Goal: Transaction & Acquisition: Purchase product/service

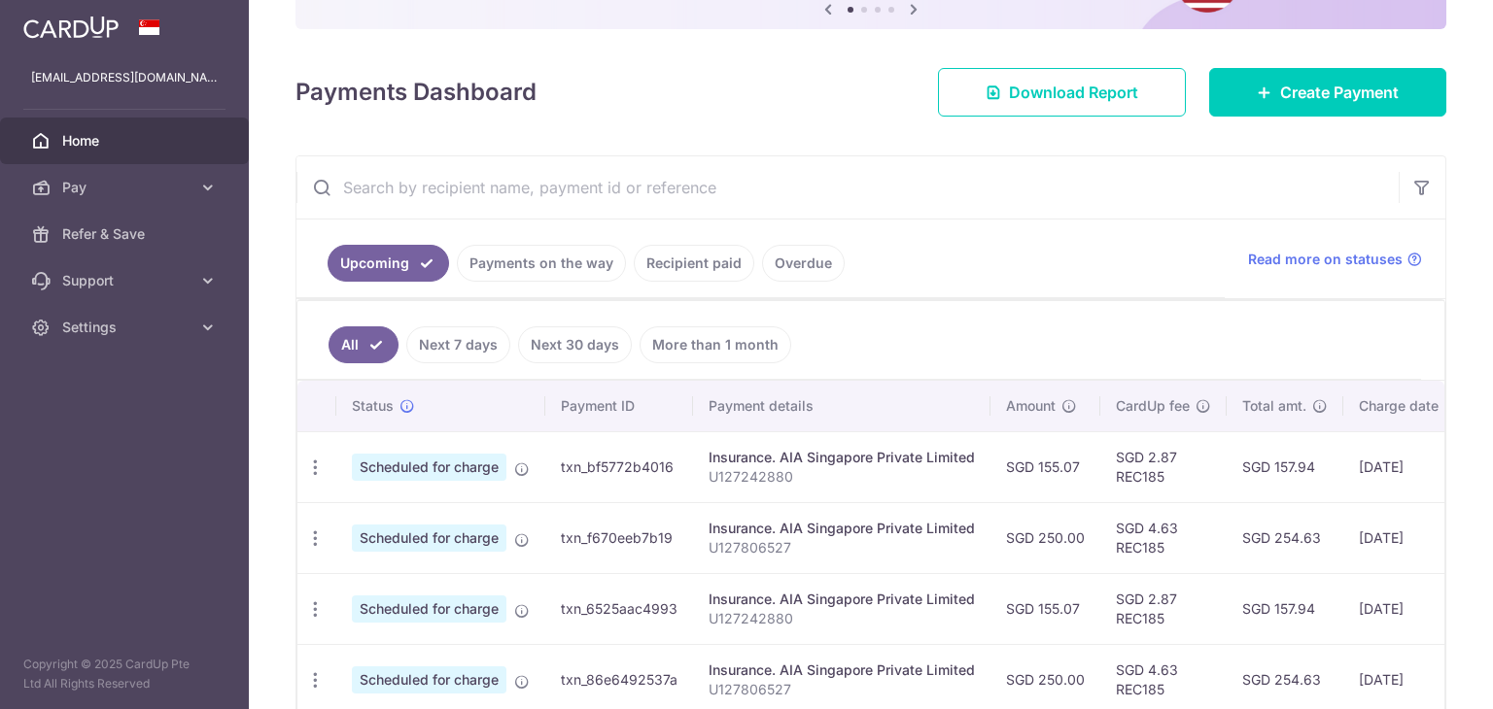
scroll to position [262, 0]
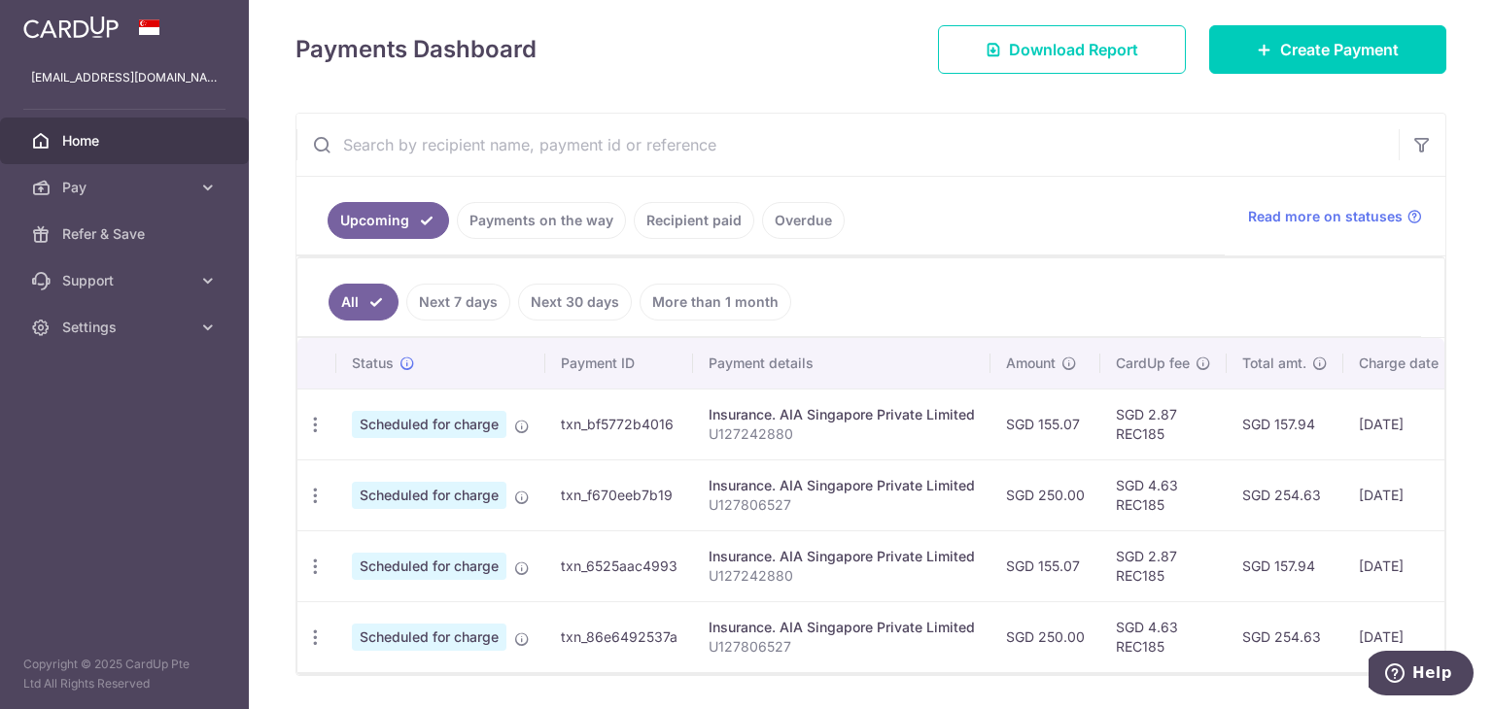
click at [544, 219] on link "Payments on the way" at bounding box center [541, 220] width 169 height 37
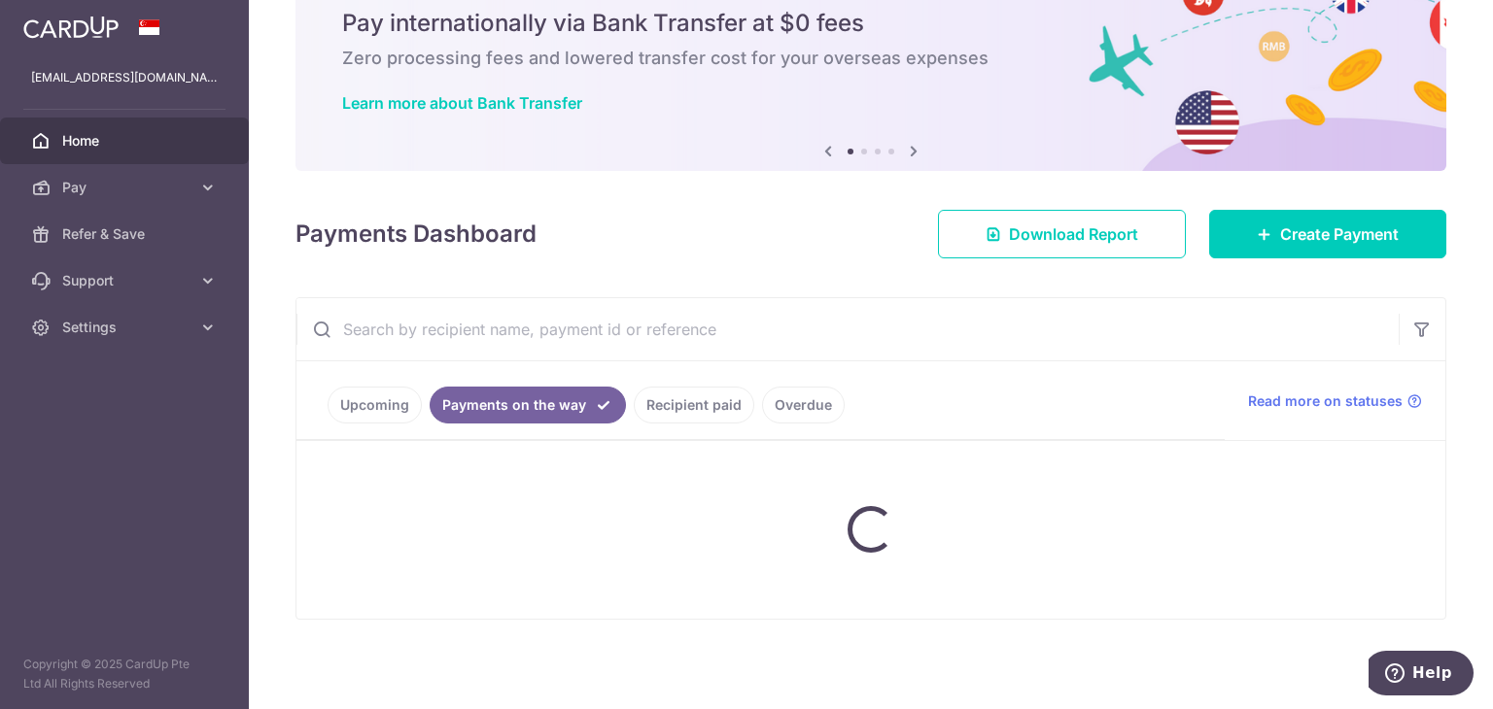
scroll to position [33, 0]
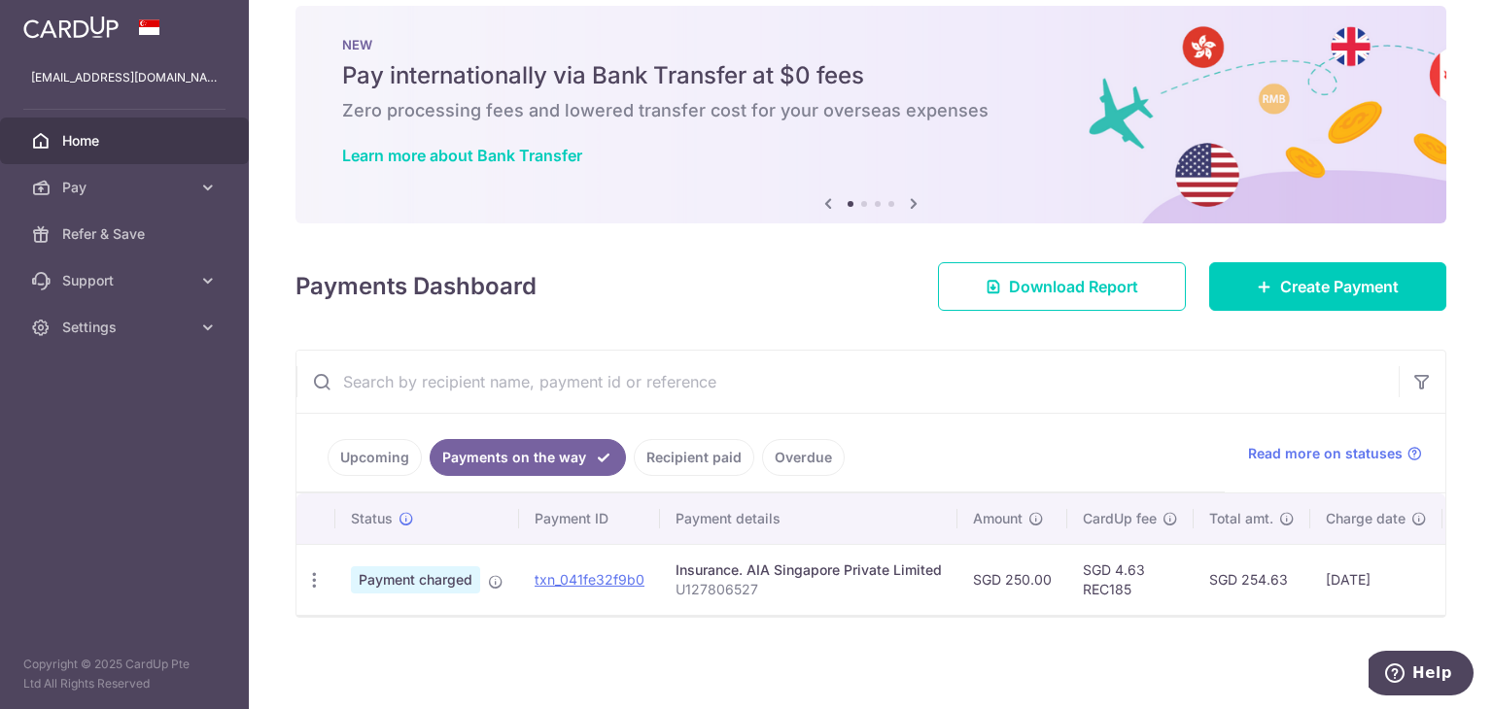
click at [686, 447] on link "Recipient paid" at bounding box center [694, 457] width 120 height 37
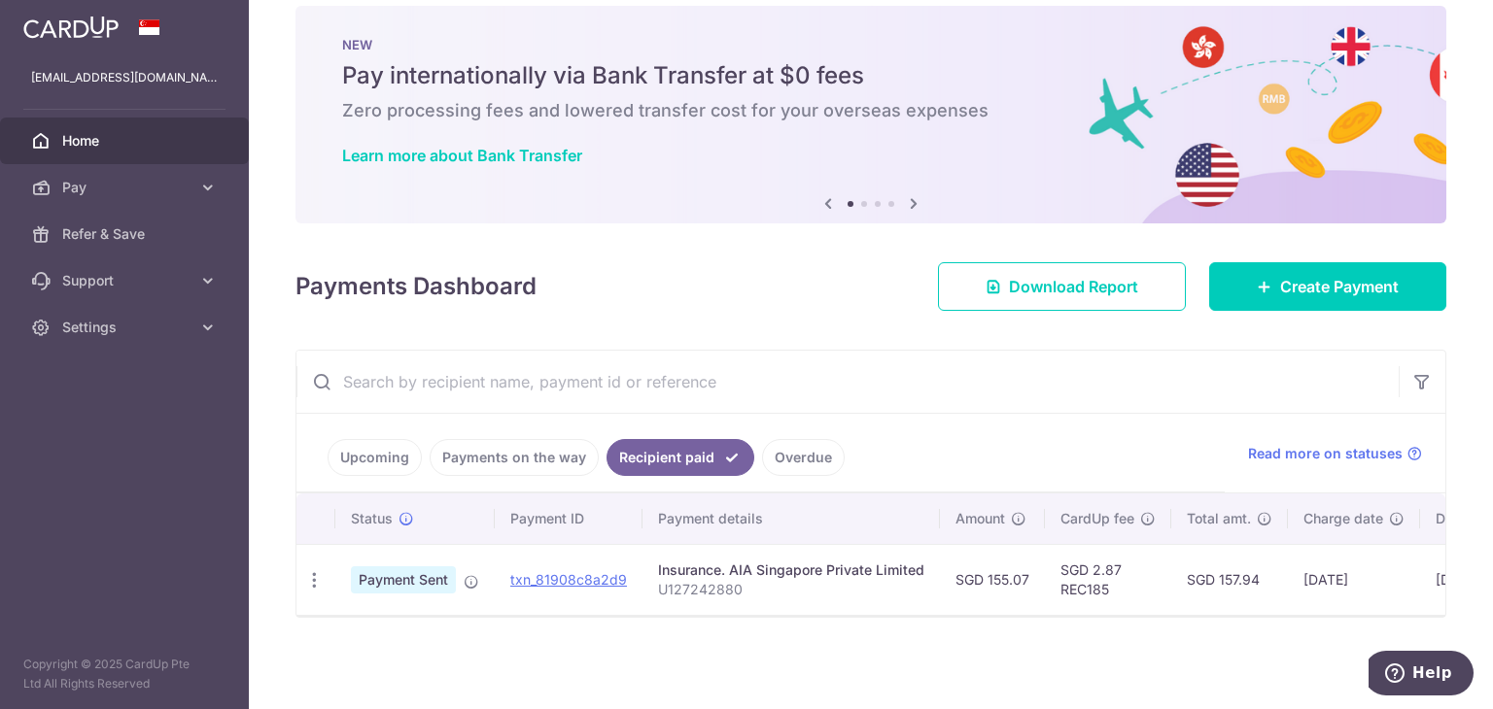
click at [577, 439] on link "Payments on the way" at bounding box center [514, 457] width 169 height 37
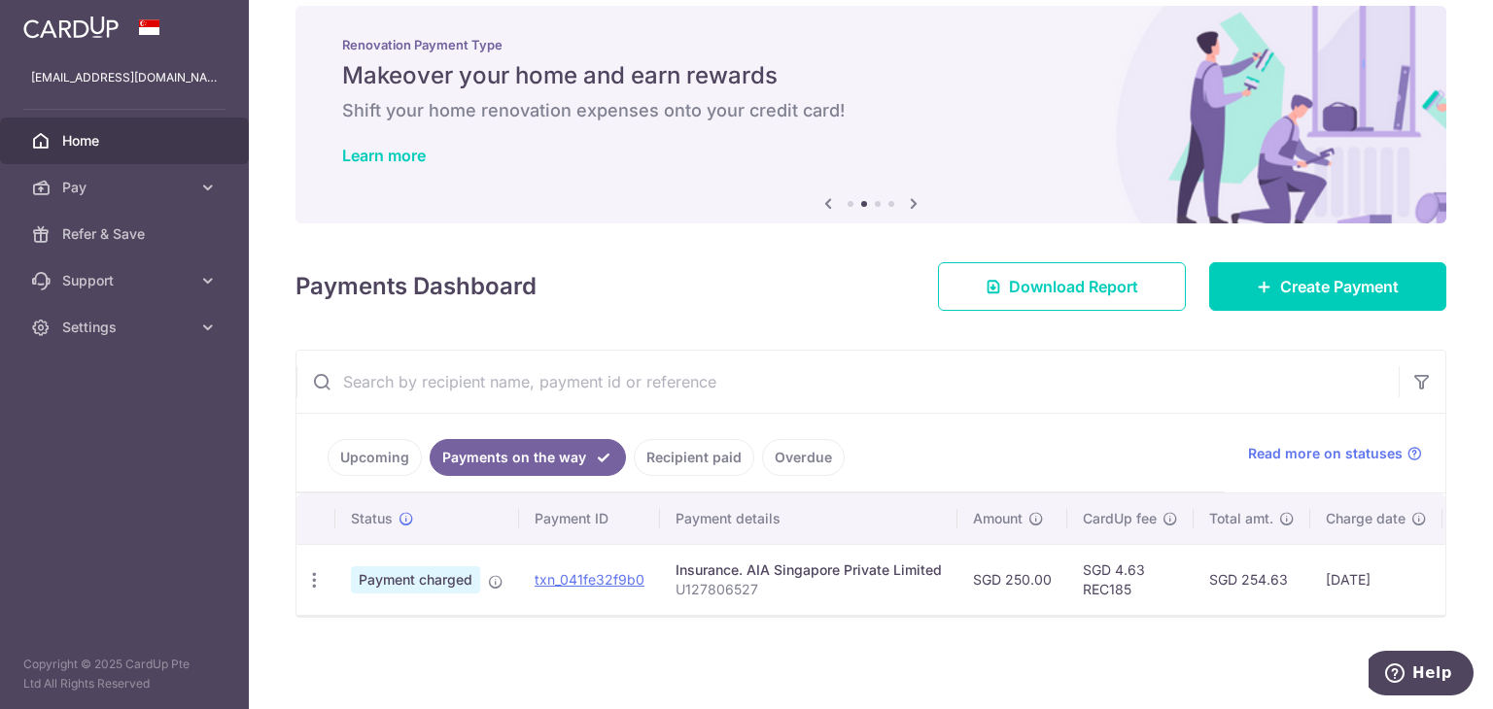
click at [648, 456] on link "Recipient paid" at bounding box center [694, 457] width 120 height 37
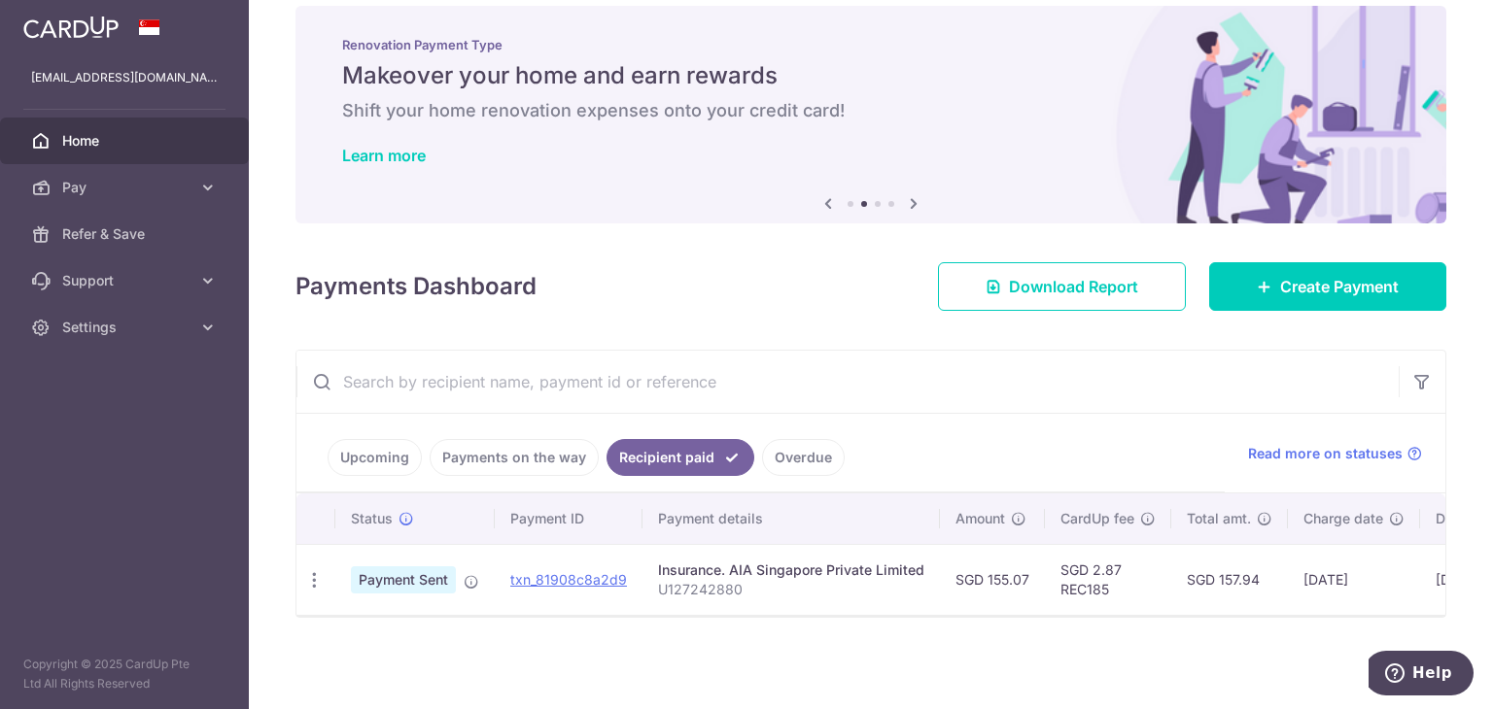
click at [770, 451] on link "Overdue" at bounding box center [803, 457] width 83 height 37
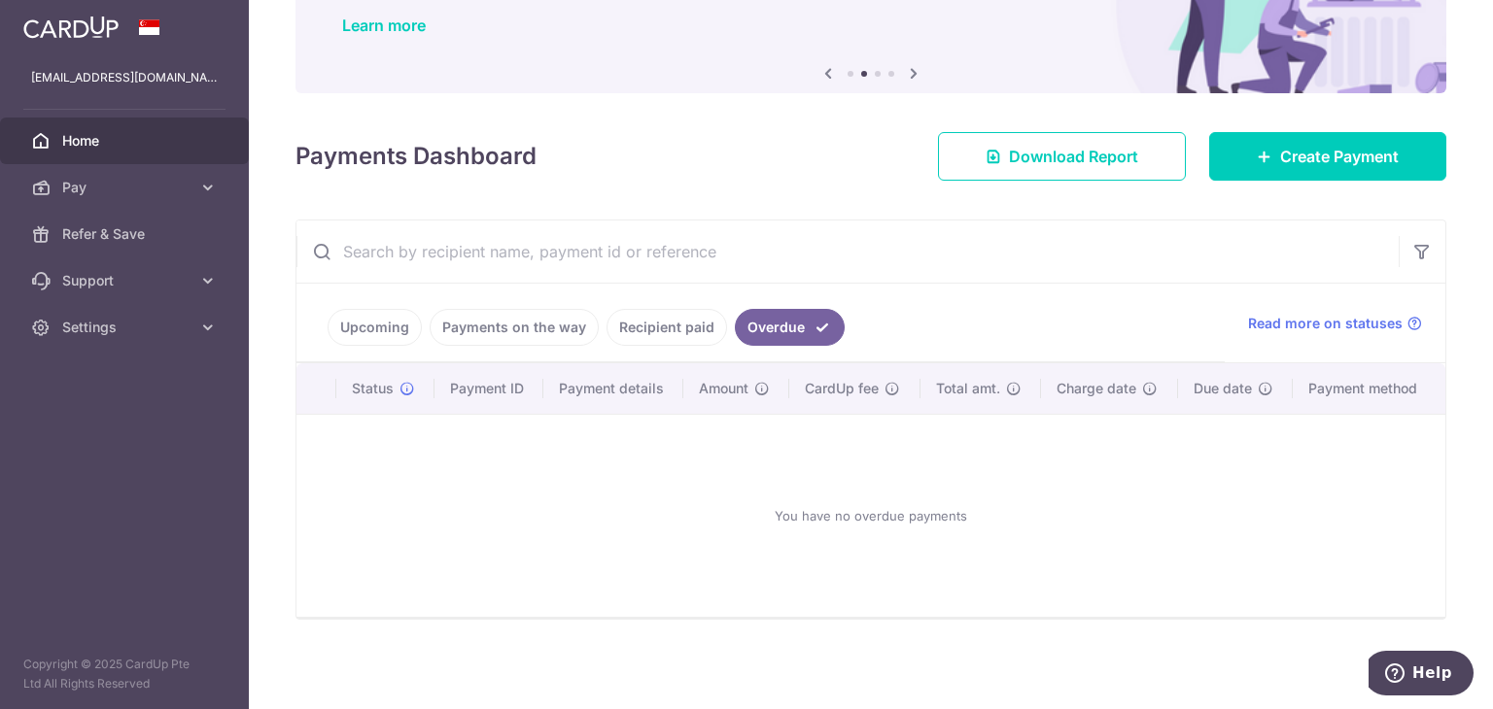
click at [648, 335] on link "Recipient paid" at bounding box center [666, 327] width 120 height 37
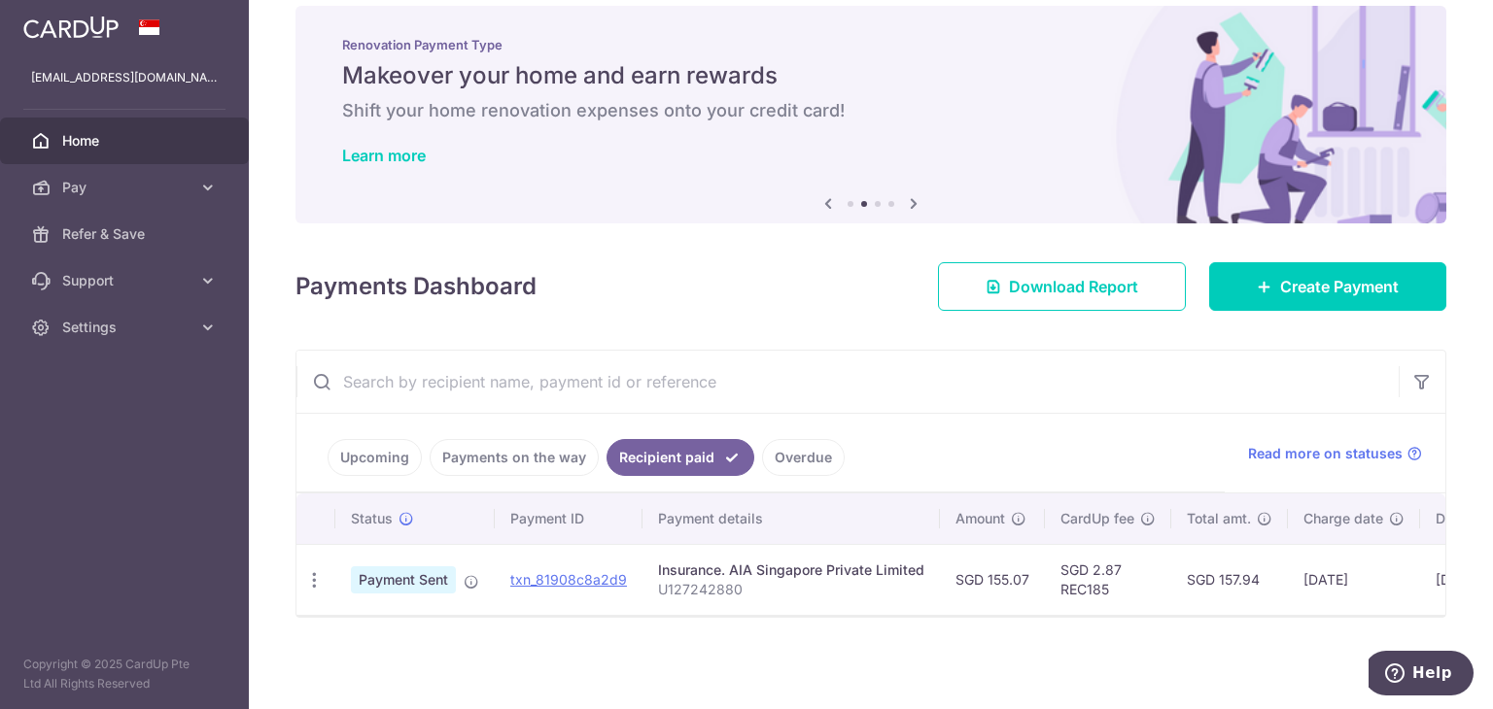
click at [525, 439] on link "Payments on the way" at bounding box center [514, 457] width 169 height 37
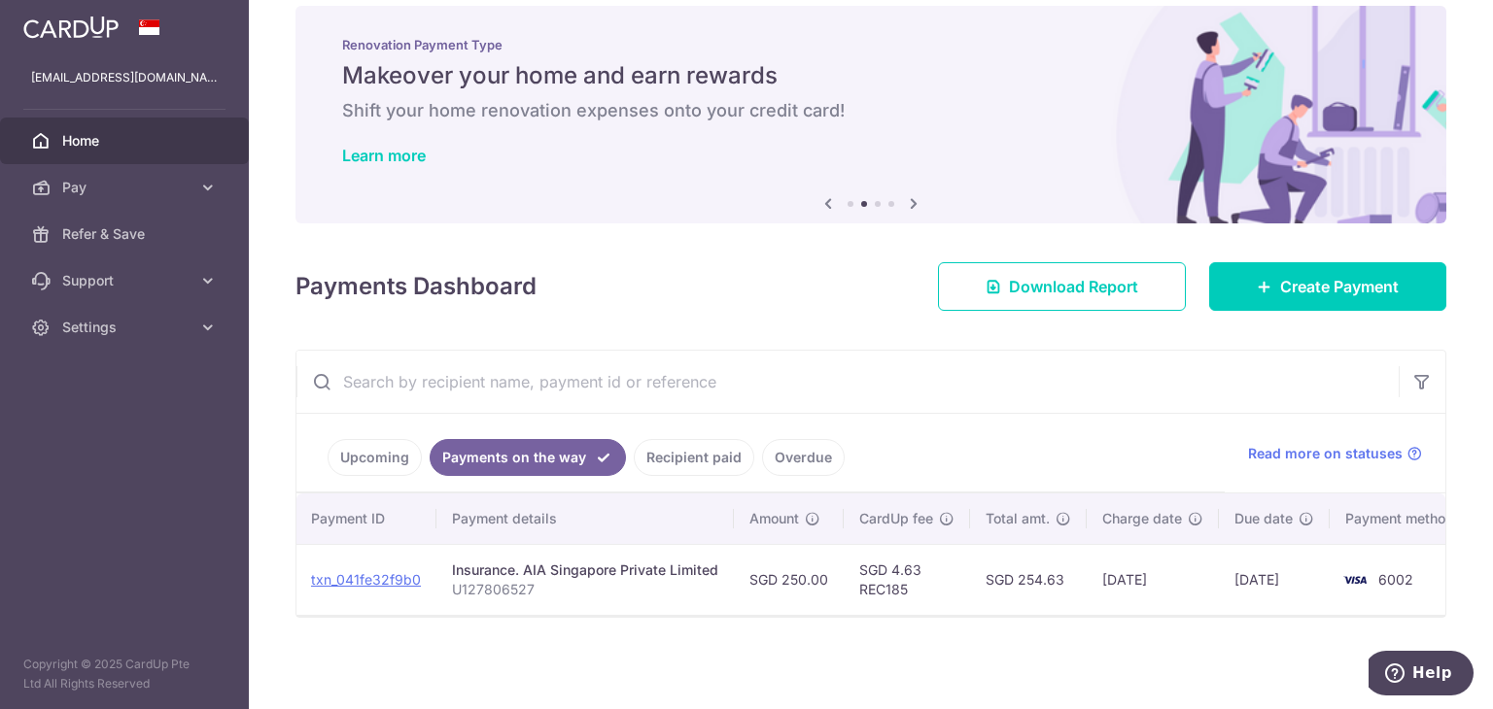
scroll to position [0, 230]
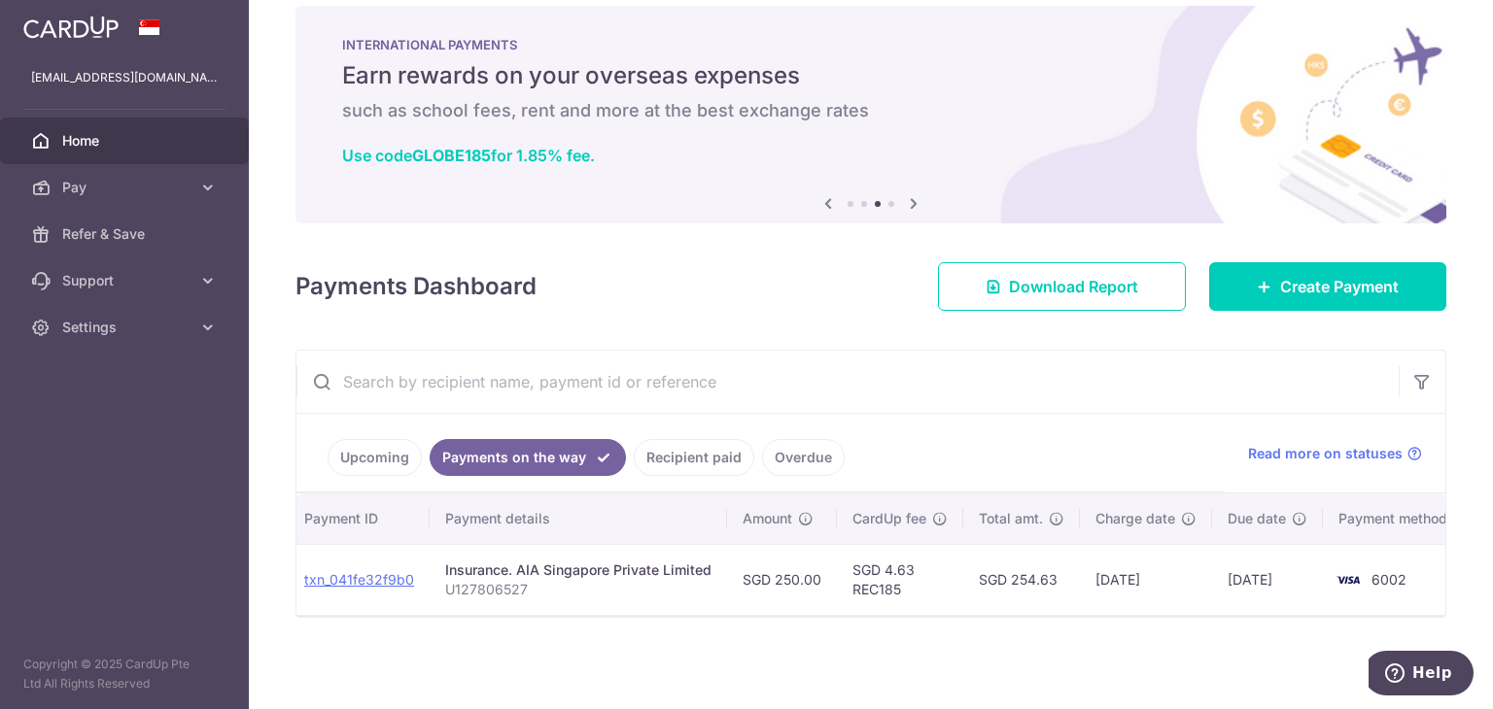
click at [1009, 400] on input "text" at bounding box center [847, 382] width 1102 height 62
click at [104, 181] on span "Pay" at bounding box center [126, 187] width 128 height 19
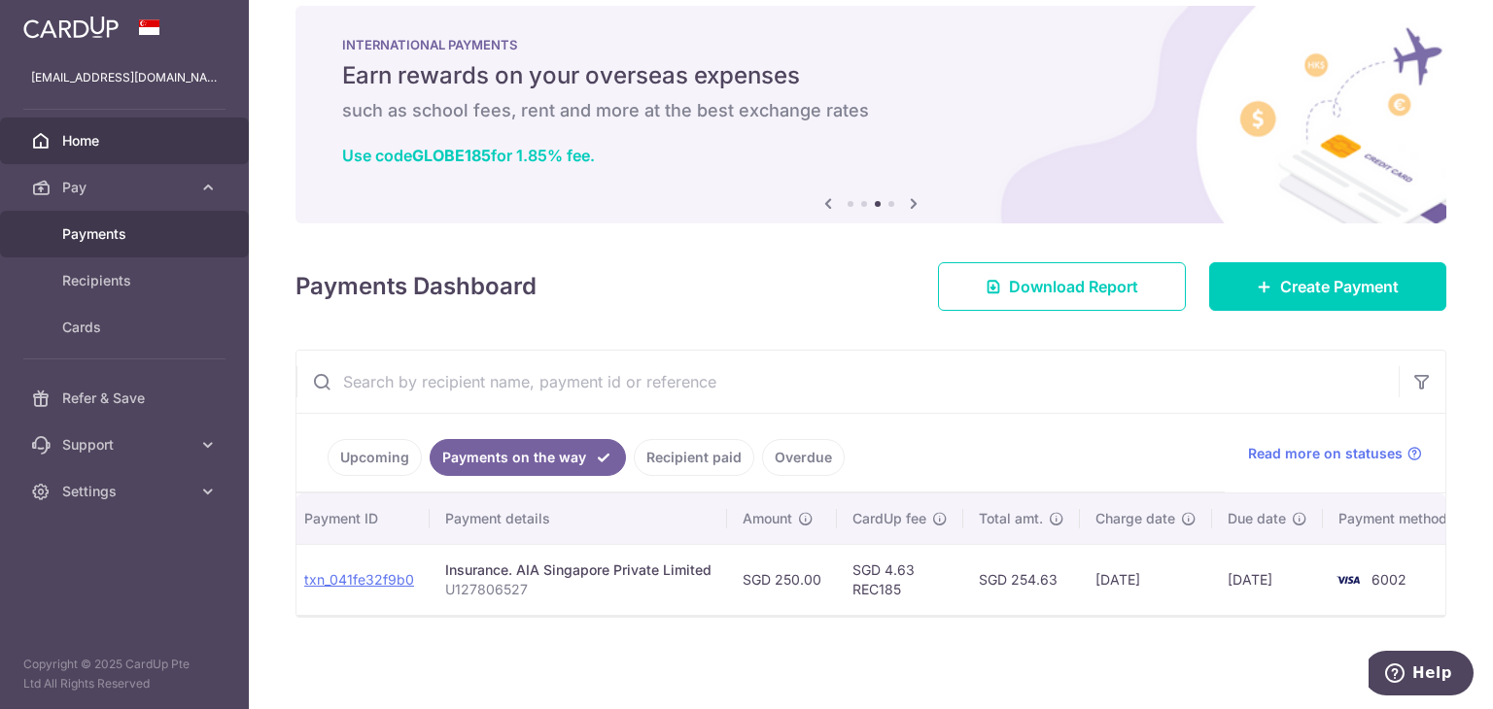
click at [97, 243] on span "Payments" at bounding box center [126, 233] width 128 height 19
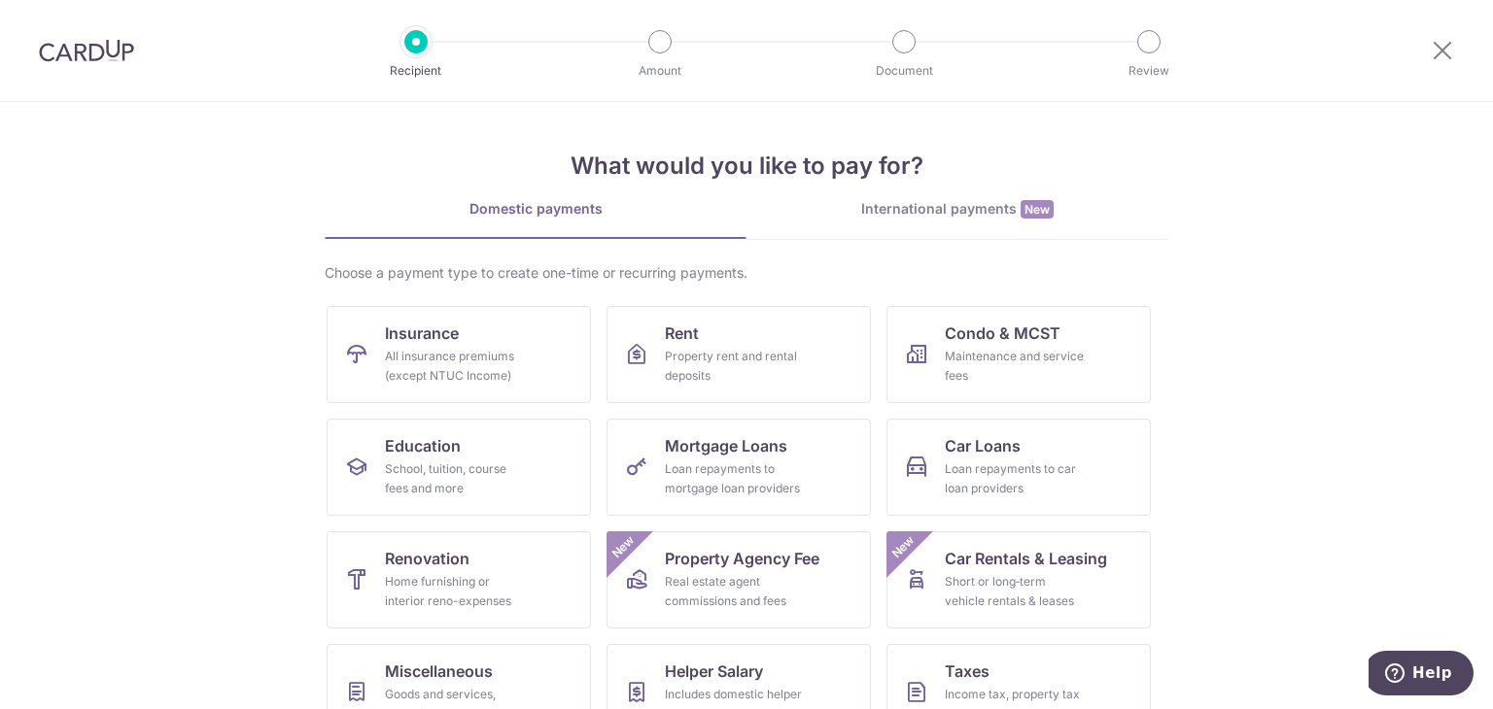
click at [120, 67] on div at bounding box center [86, 50] width 173 height 101
click at [1446, 44] on icon at bounding box center [1441, 50] width 23 height 24
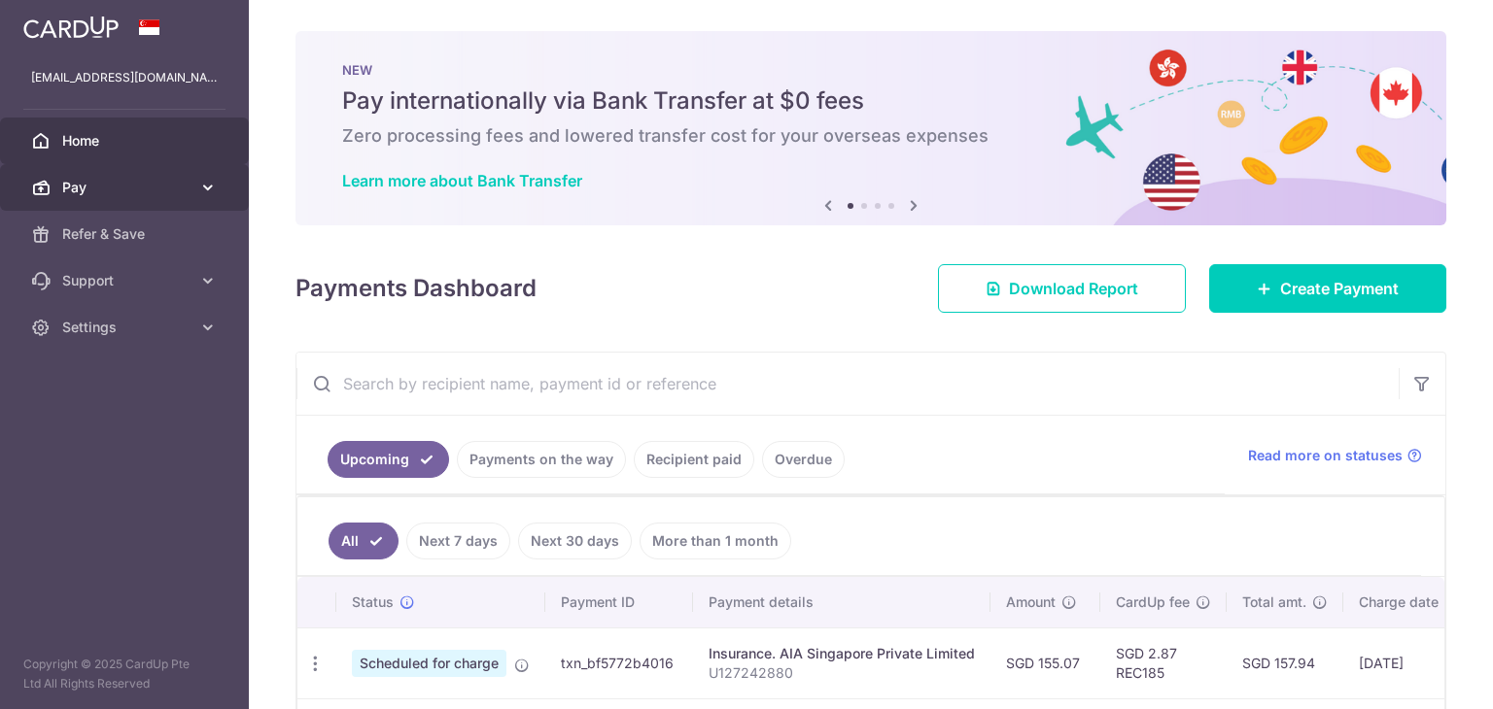
click at [170, 205] on link "Pay" at bounding box center [124, 187] width 249 height 47
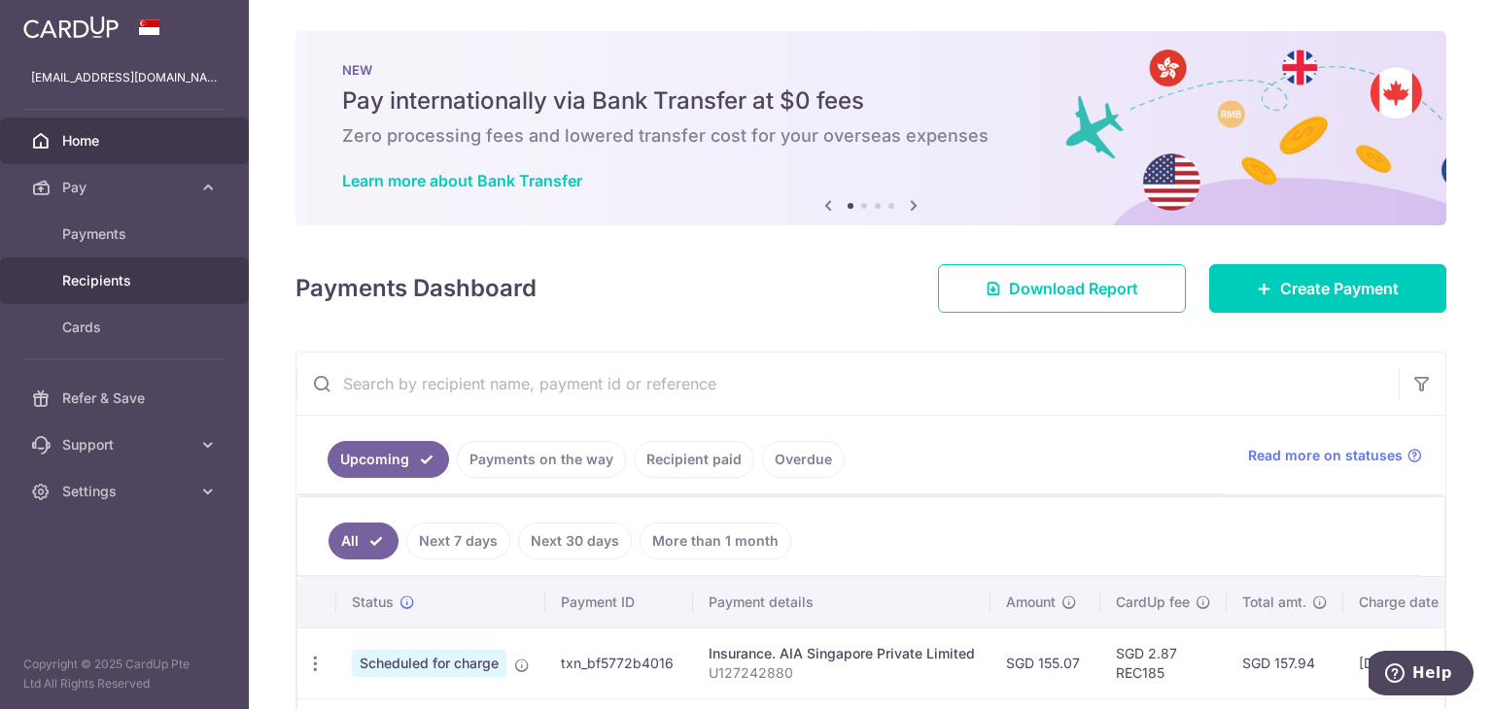
click at [140, 275] on span "Recipients" at bounding box center [126, 280] width 128 height 19
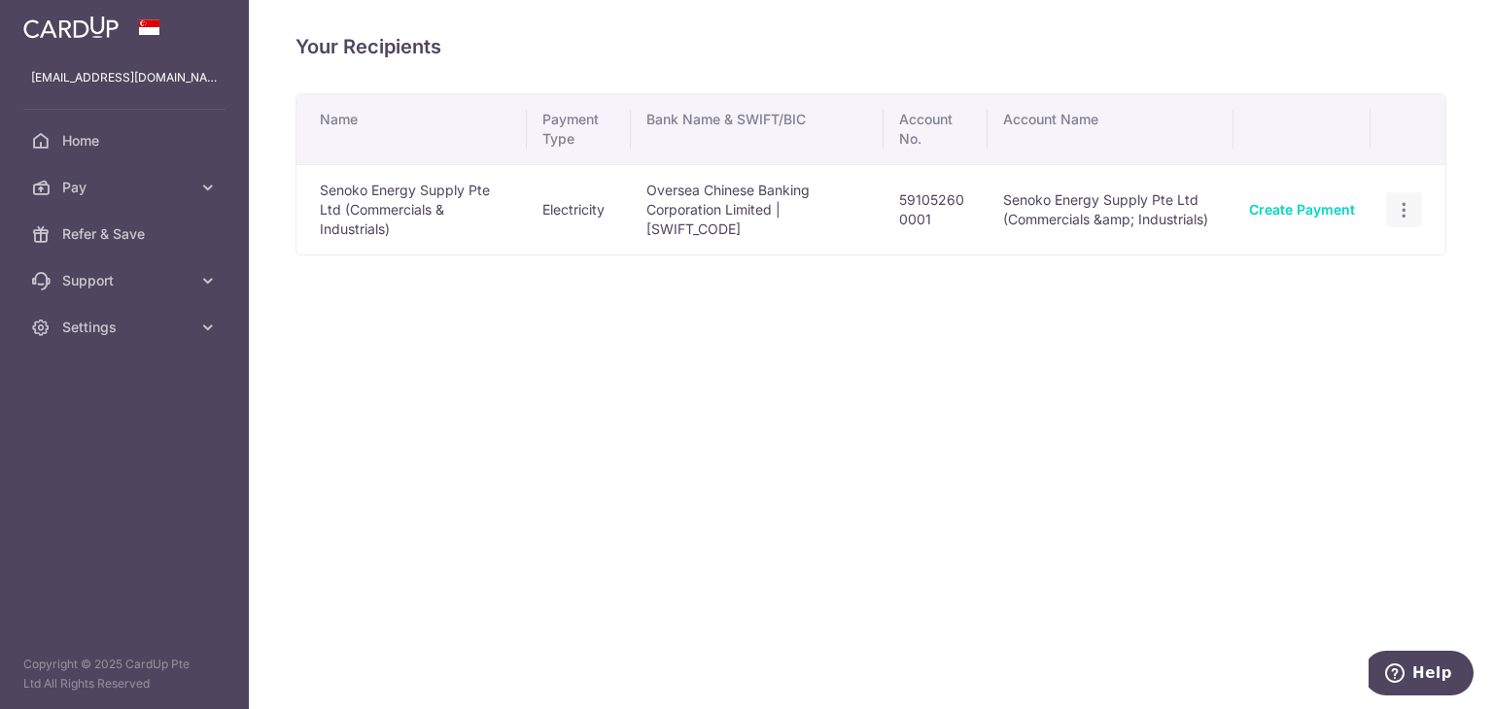
click at [1400, 202] on icon "button" at bounding box center [1403, 210] width 20 height 20
click at [861, 360] on div "Name Payment Type Bank Name & SWIFT/BIC Account No. Account Name Senoko Energy …" at bounding box center [870, 229] width 1151 height 272
click at [195, 195] on link "Pay" at bounding box center [124, 187] width 249 height 47
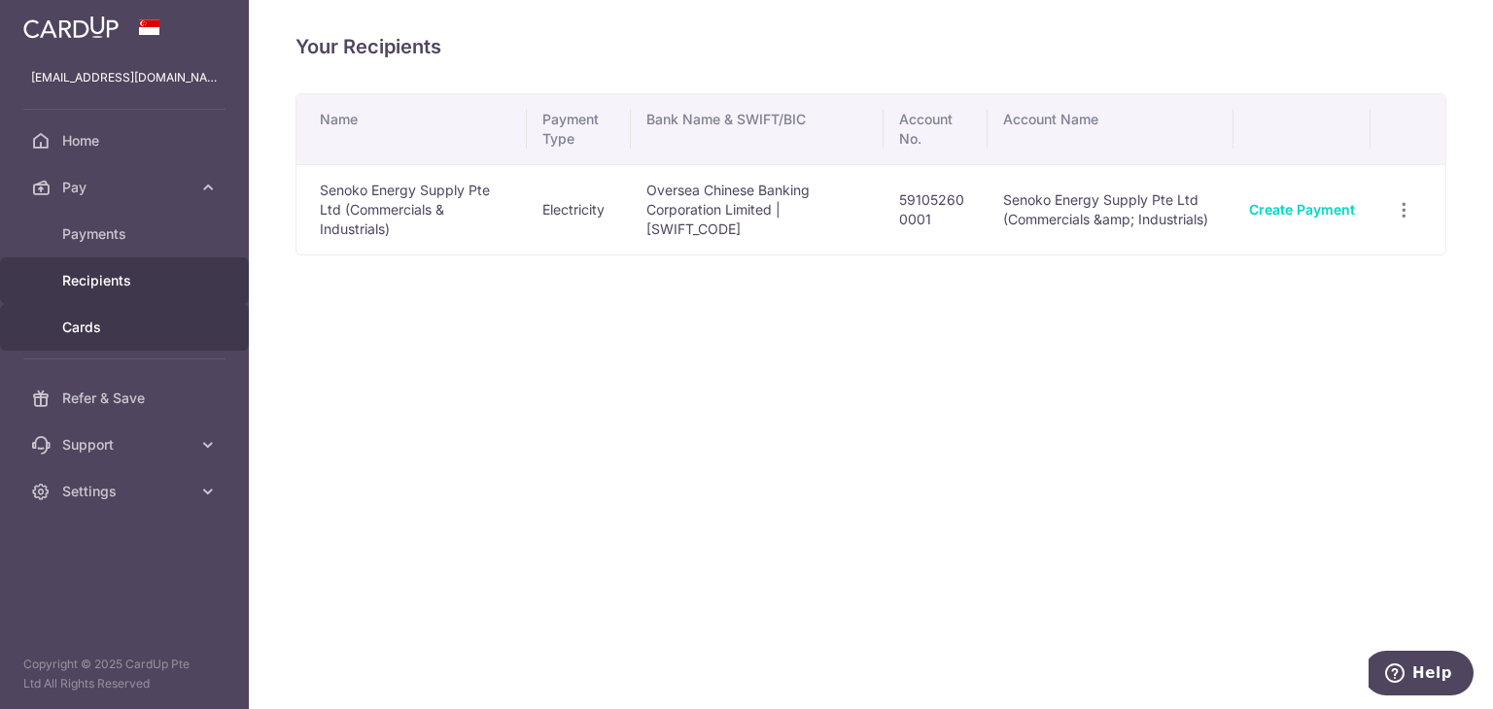
click at [117, 318] on span "Cards" at bounding box center [126, 327] width 128 height 19
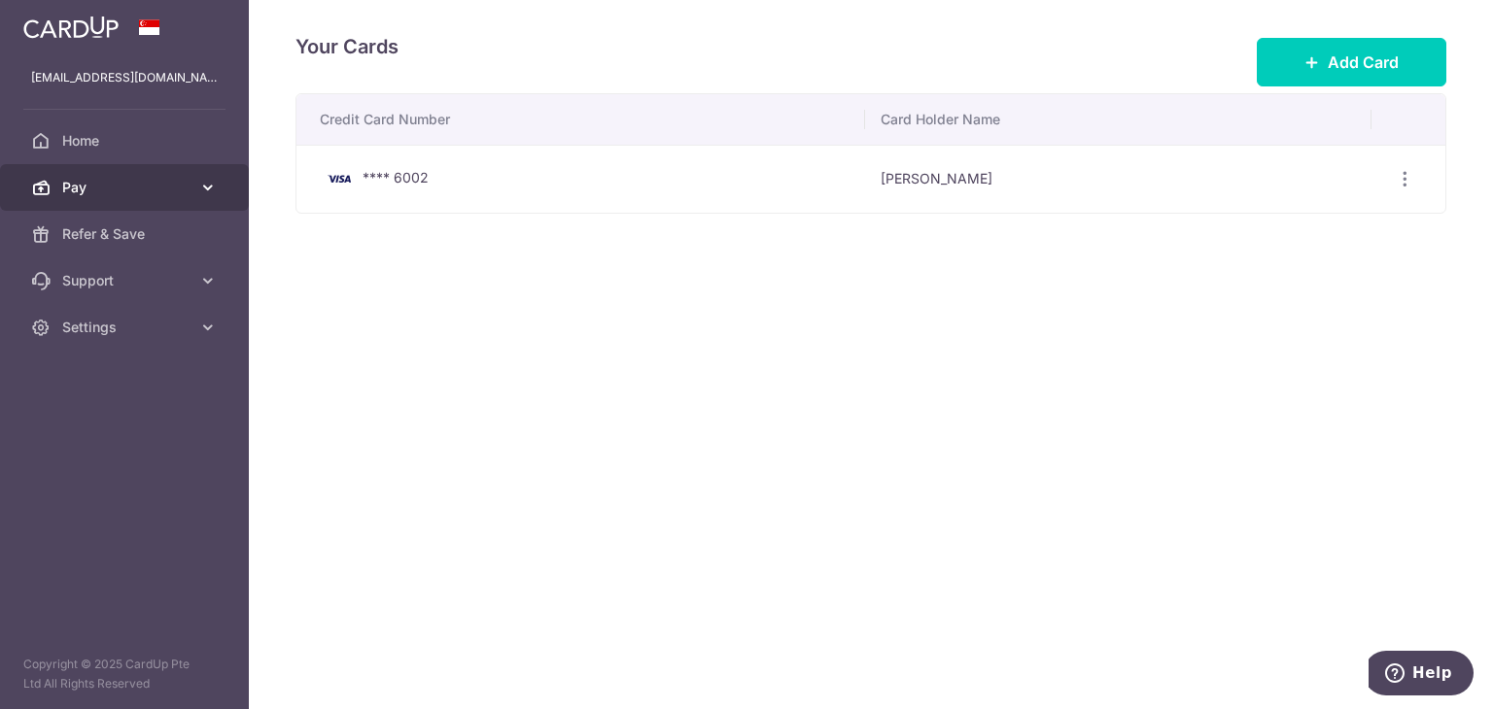
click at [166, 199] on link "Pay" at bounding box center [124, 187] width 249 height 47
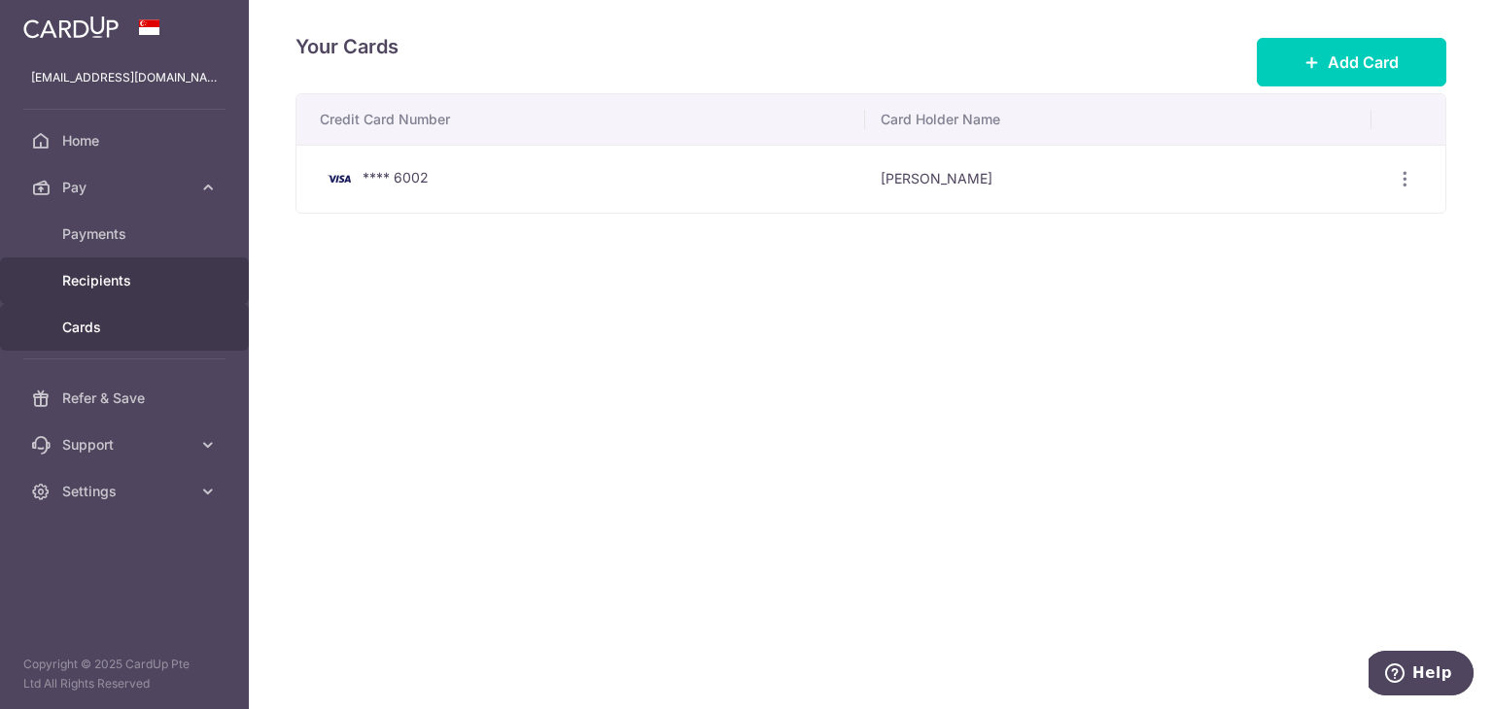
click at [121, 265] on link "Recipients" at bounding box center [124, 281] width 249 height 47
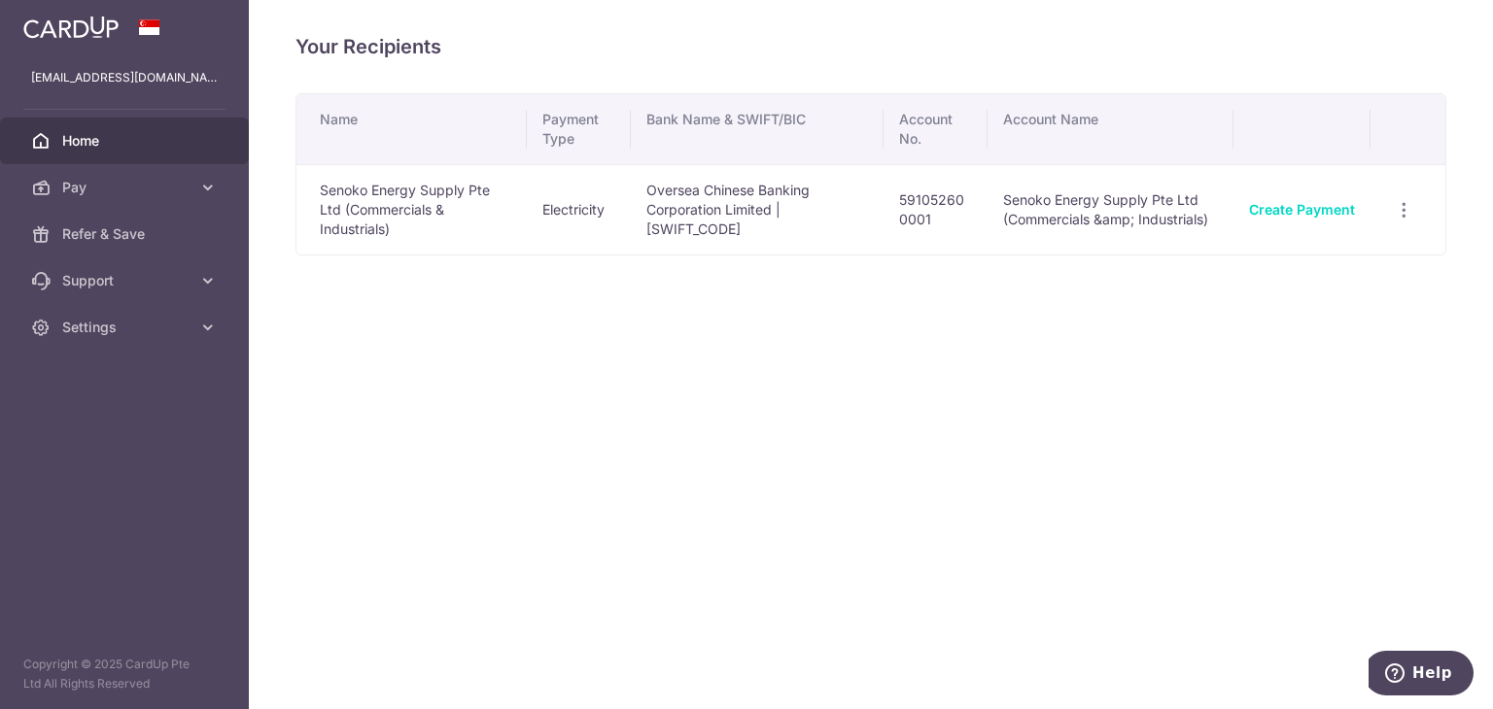
click at [163, 144] on span "Home" at bounding box center [126, 140] width 128 height 19
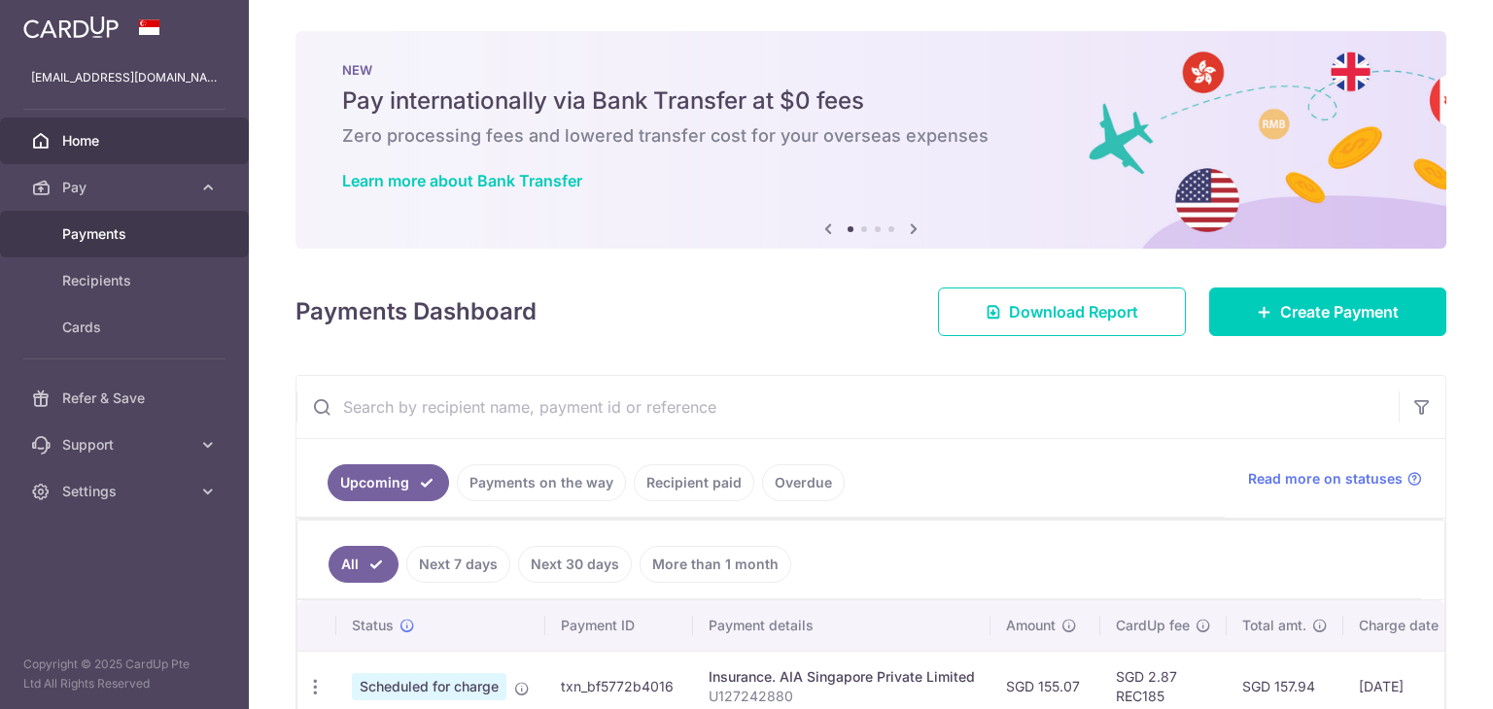
click at [136, 246] on link "Payments" at bounding box center [124, 234] width 249 height 47
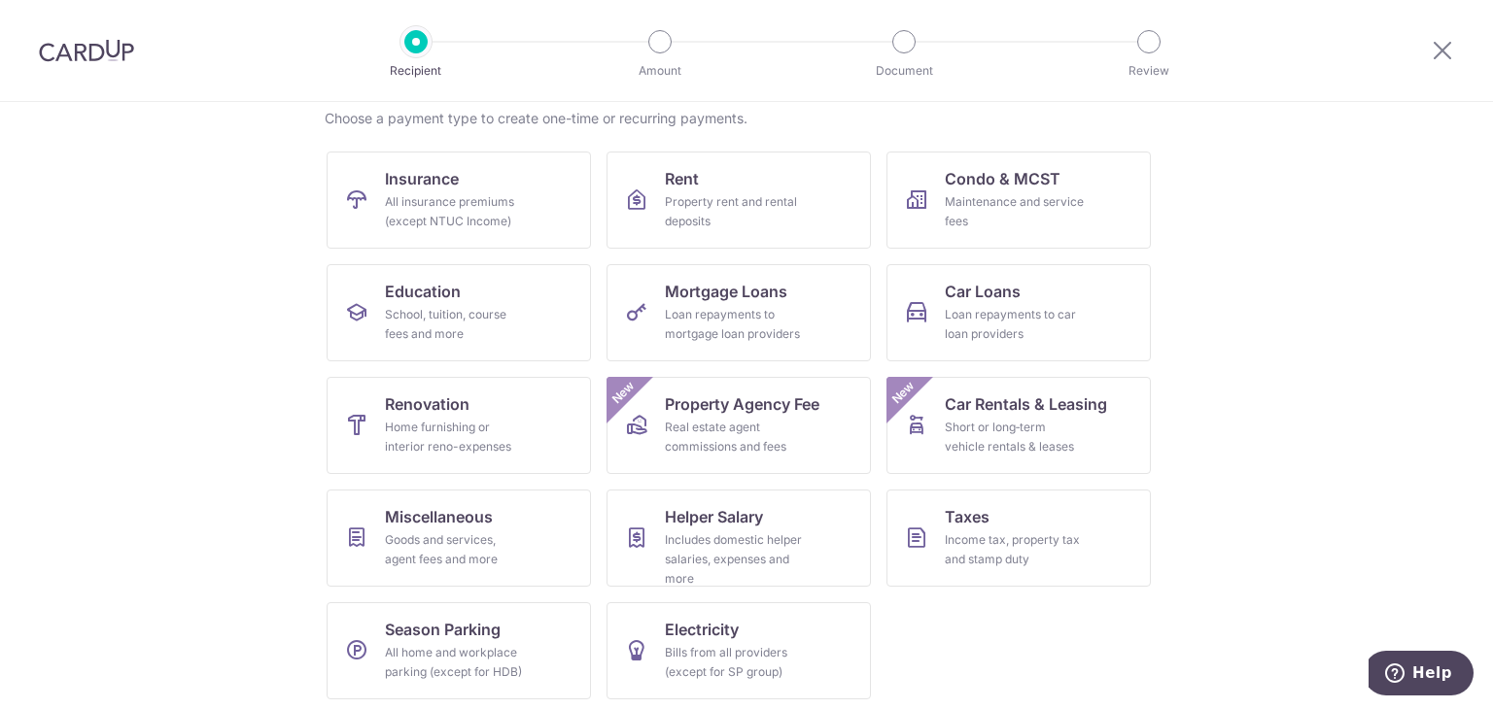
scroll to position [159, 0]
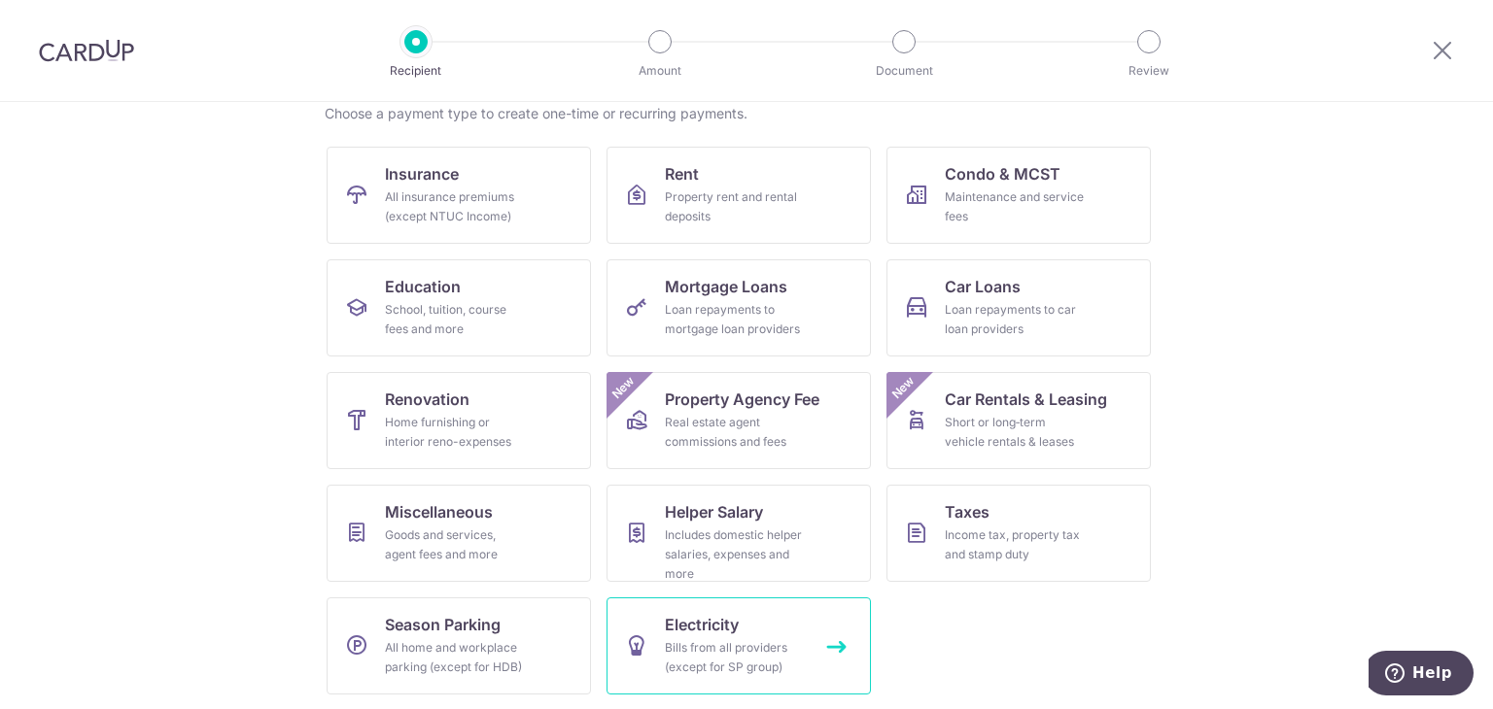
click at [784, 631] on link "Electricity Bills from all providers (except for SP group)" at bounding box center [738, 646] width 264 height 97
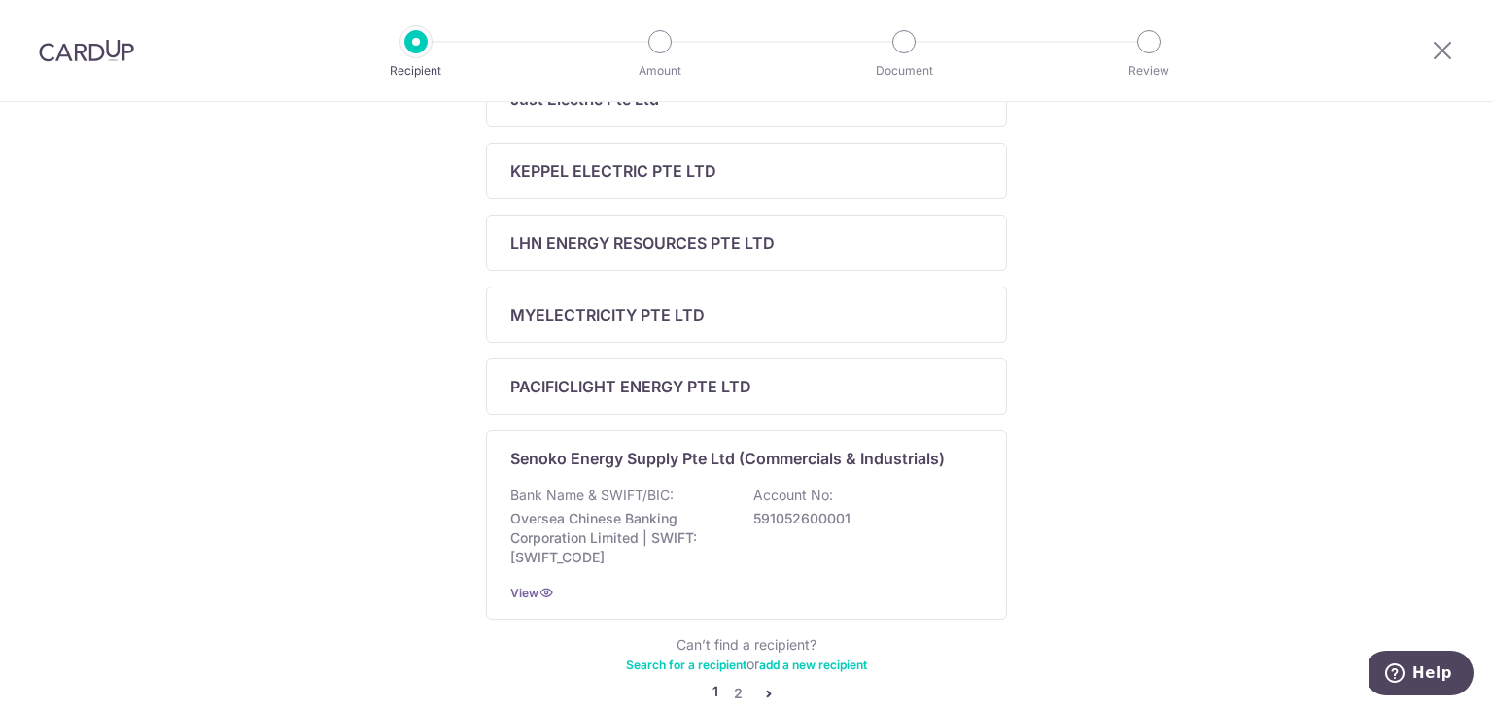
scroll to position [737, 0]
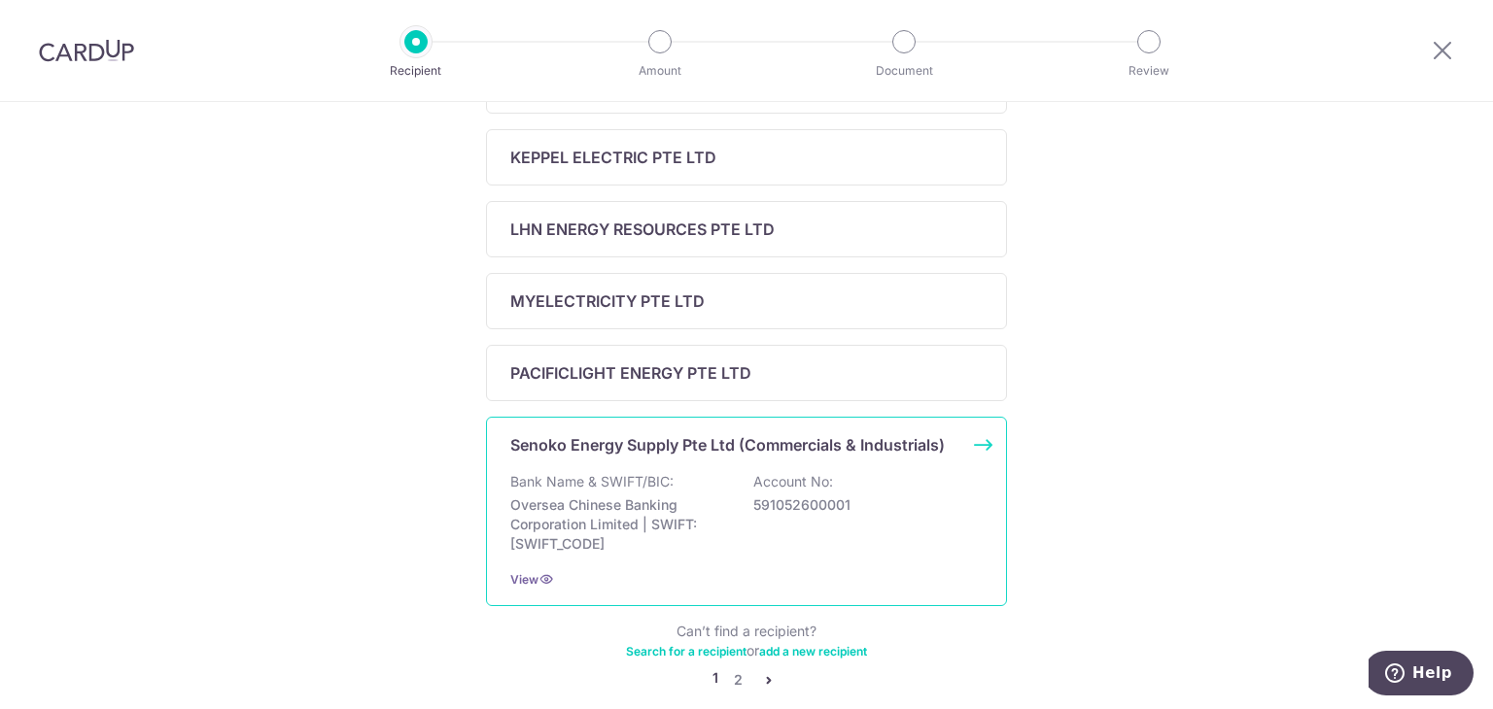
click at [913, 437] on p "Senoko Energy Supply Pte Ltd (Commercials & Industrials)" at bounding box center [727, 444] width 434 height 23
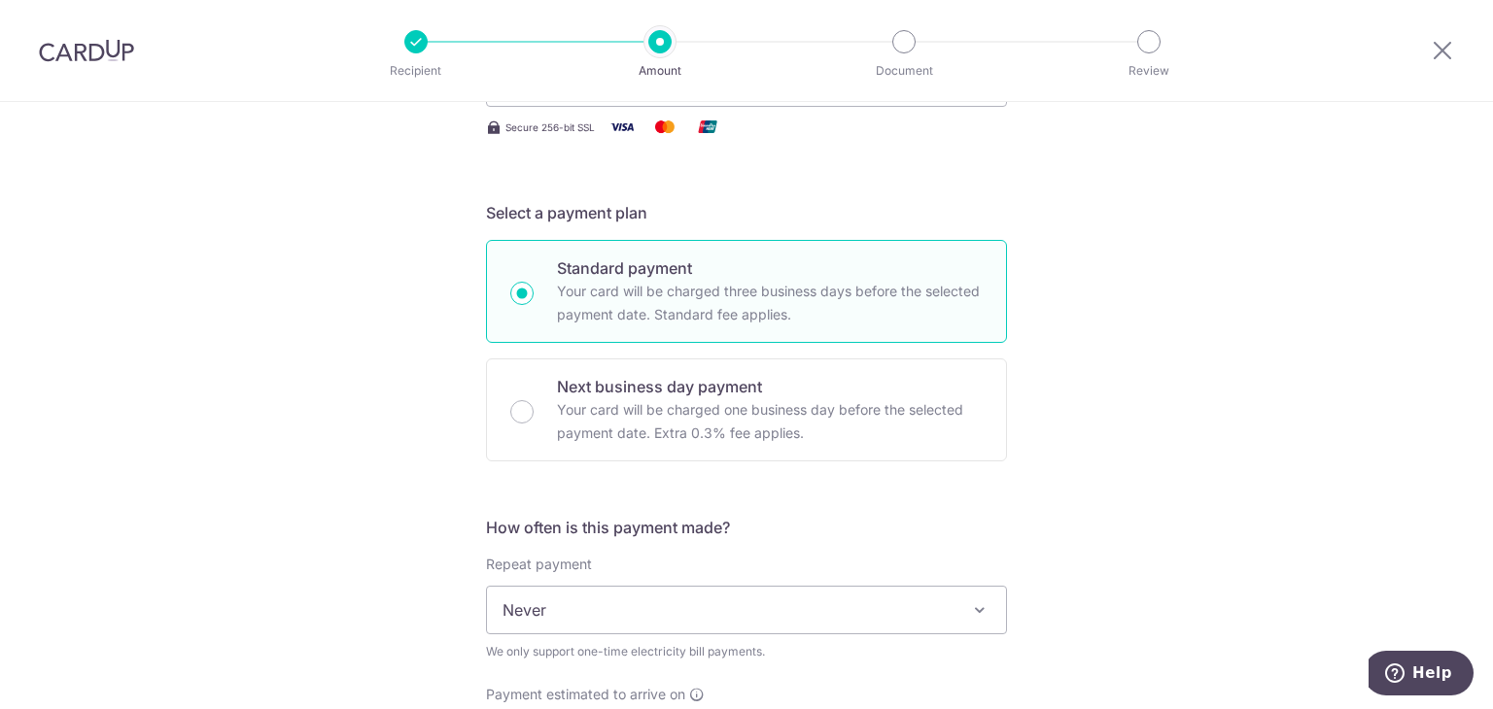
scroll to position [206, 0]
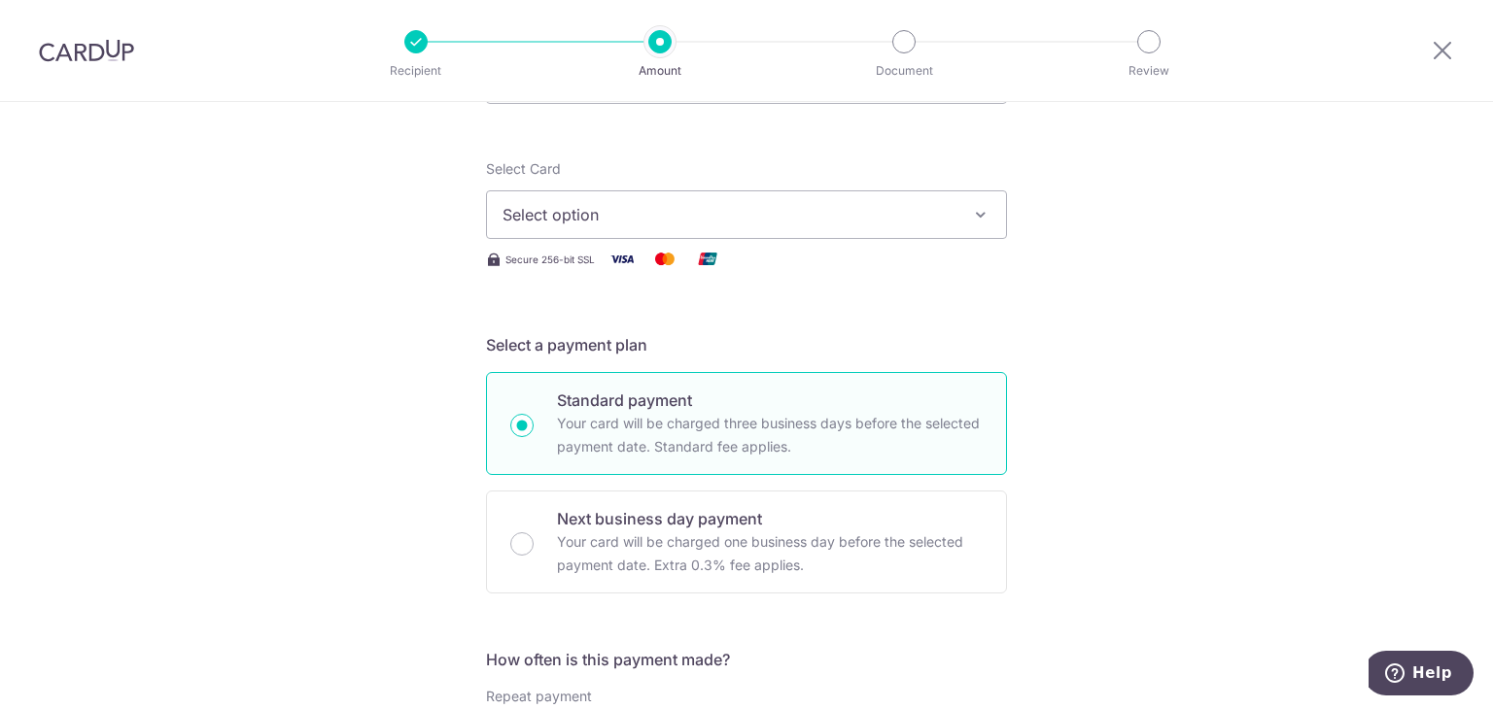
click at [931, 205] on span "Select option" at bounding box center [728, 214] width 453 height 23
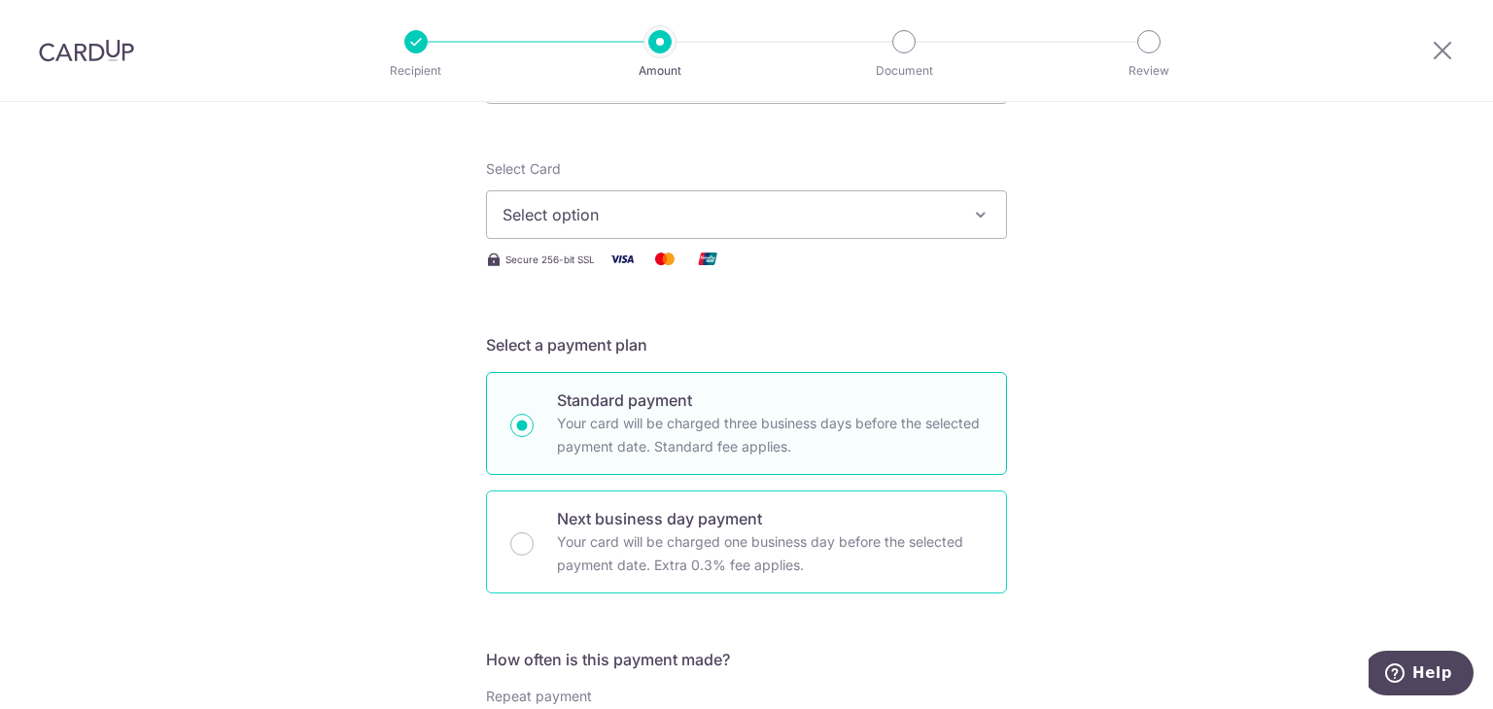
click at [738, 527] on p "Next business day payment" at bounding box center [770, 518] width 426 height 23
click at [533, 533] on input "Next business day payment Your card will be charged one business day before the…" at bounding box center [521, 544] width 23 height 23
radio input "false"
radio input "true"
click at [883, 394] on p "Standard payment" at bounding box center [770, 400] width 426 height 23
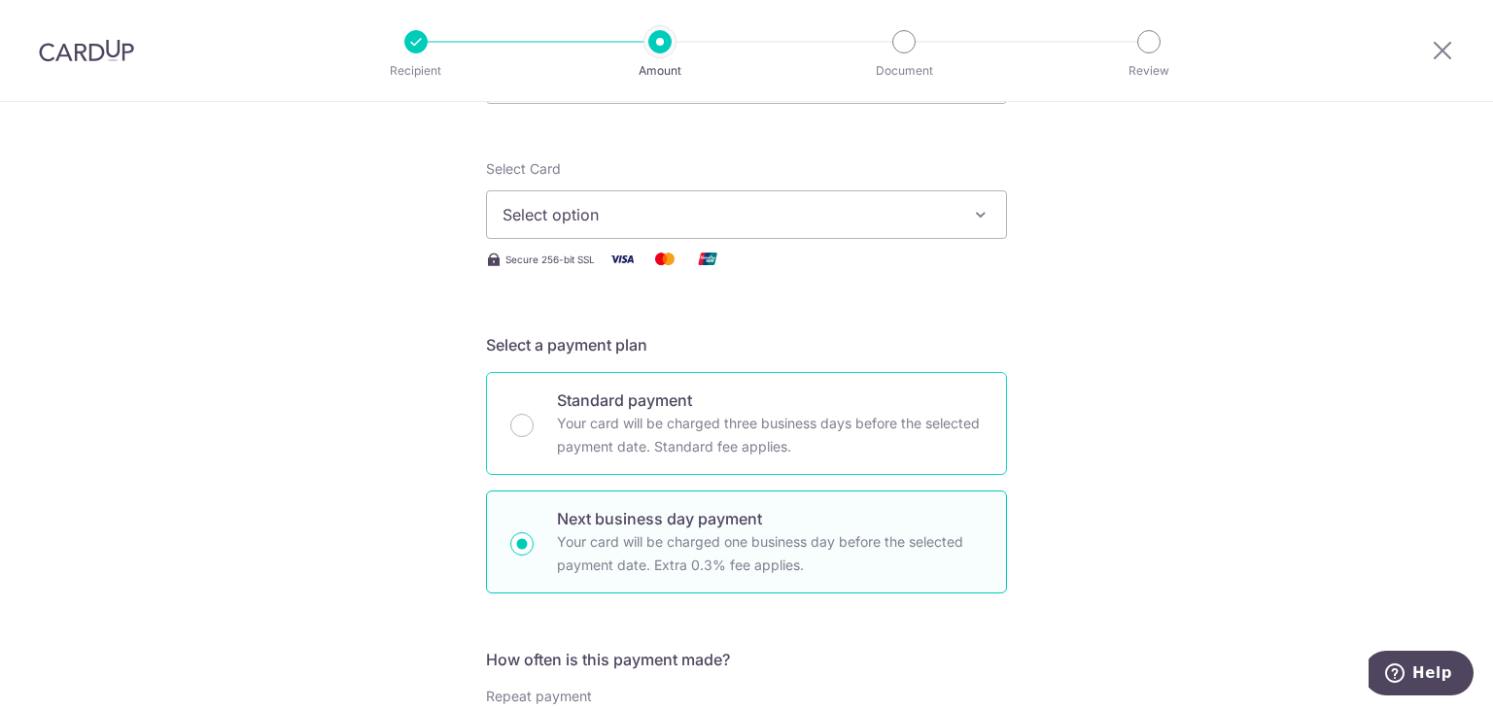
click at [533, 414] on input "Standard payment Your card will be charged three business days before the selec…" at bounding box center [521, 425] width 23 height 23
radio input "true"
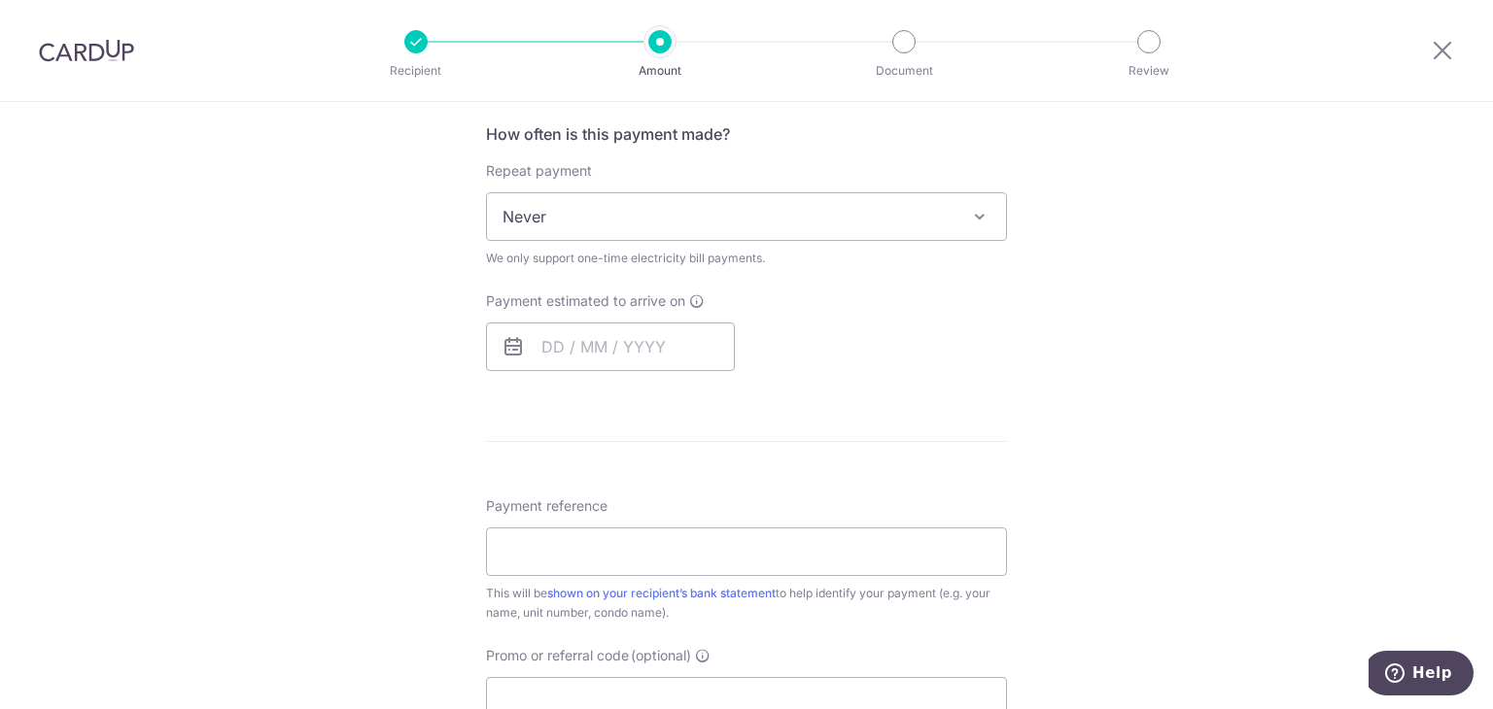
scroll to position [948, 0]
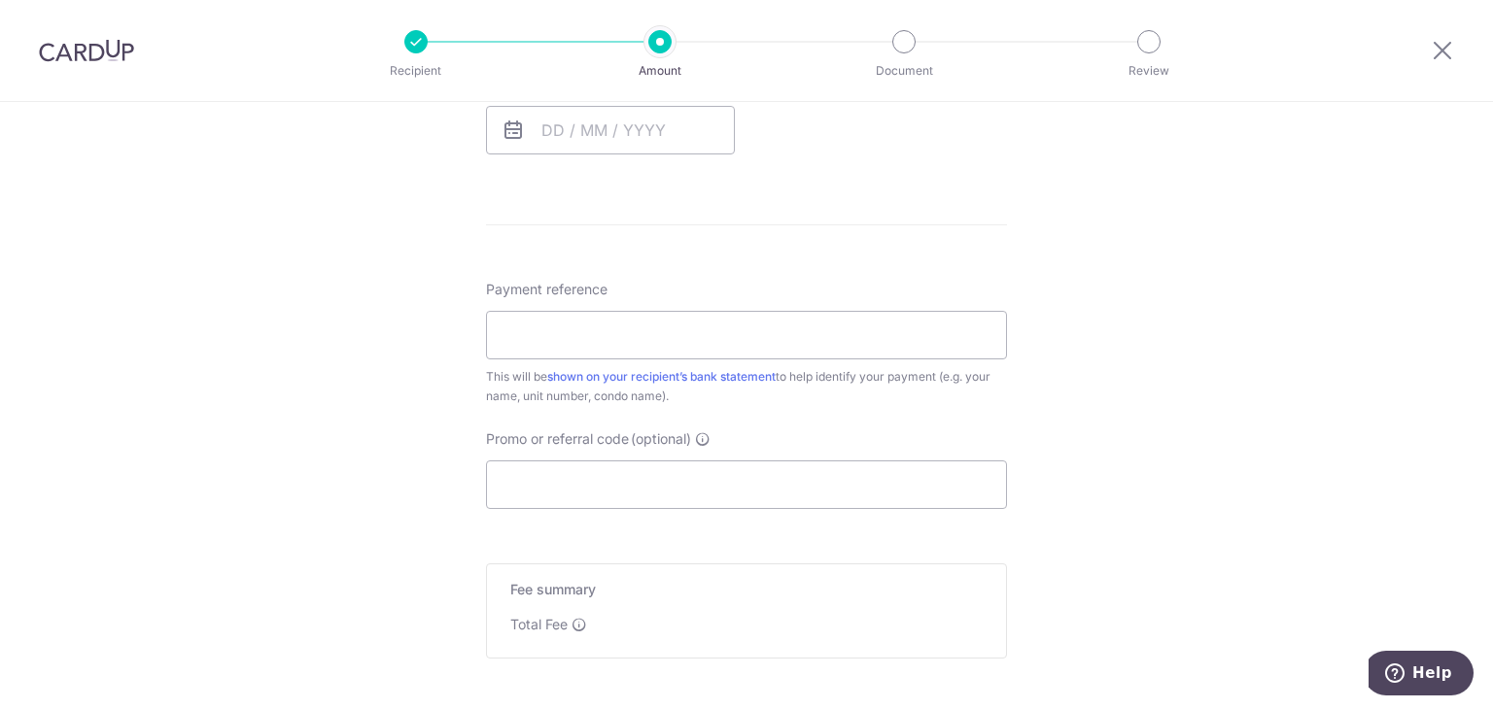
click at [1449, 35] on div at bounding box center [1442, 50] width 101 height 101
click at [1447, 50] on icon at bounding box center [1441, 50] width 23 height 24
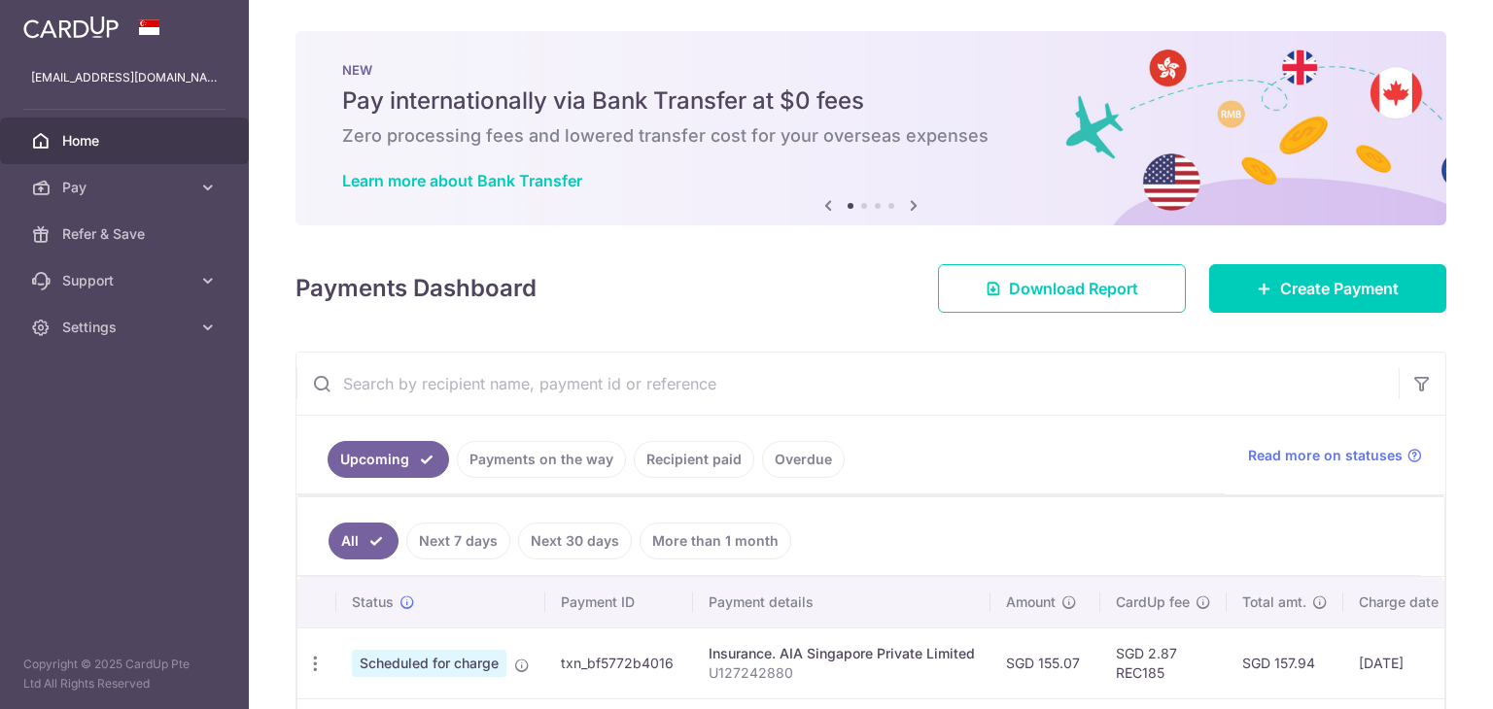
click at [910, 211] on icon at bounding box center [913, 205] width 23 height 24
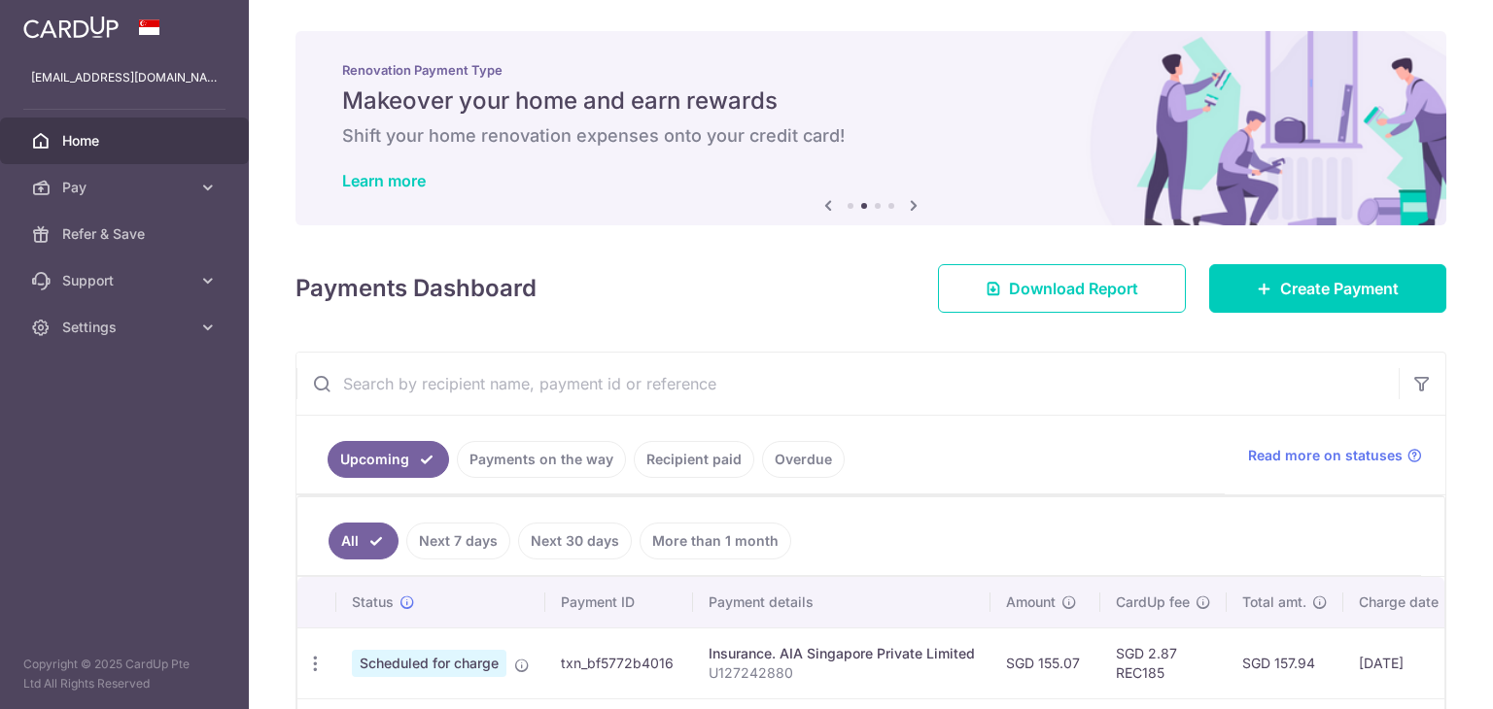
click at [910, 211] on icon at bounding box center [913, 205] width 23 height 24
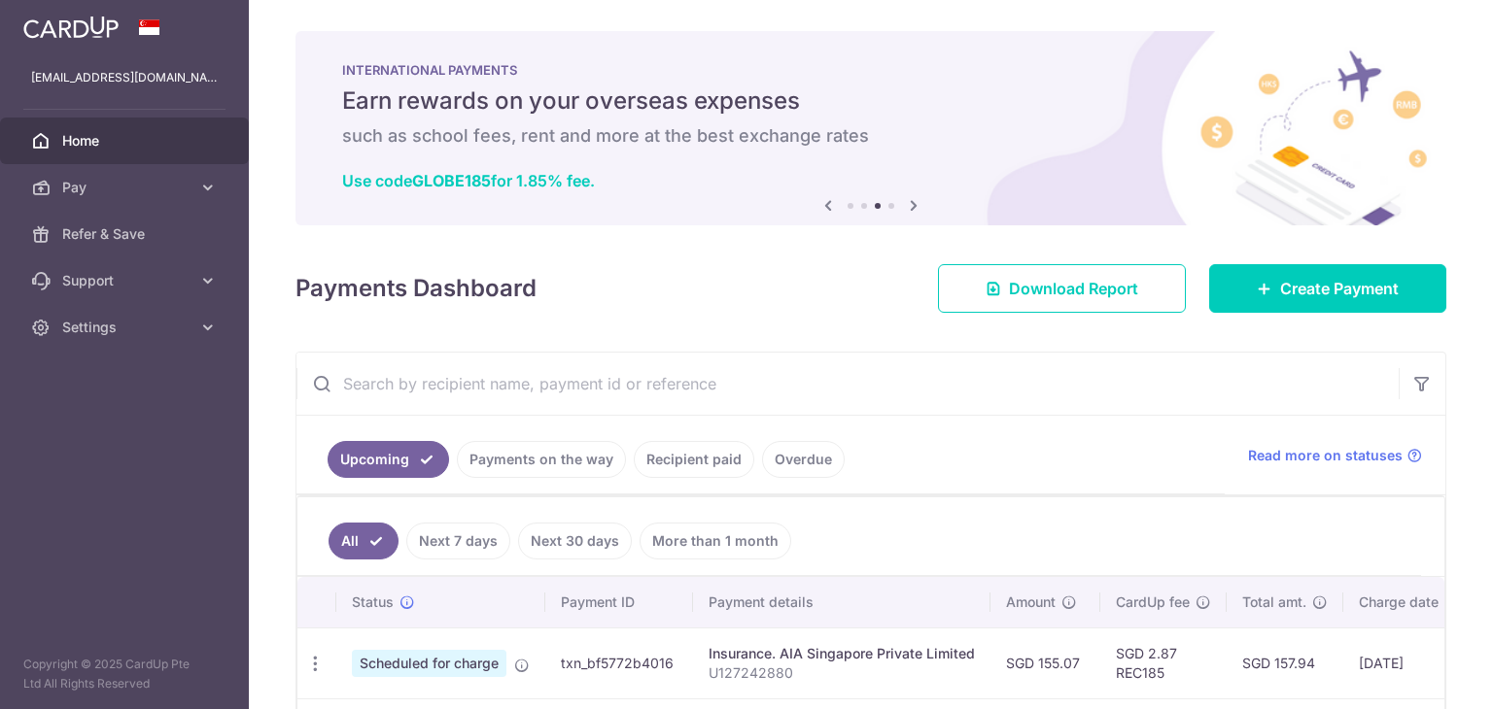
click at [910, 211] on icon at bounding box center [913, 205] width 23 height 24
click at [109, 318] on span "Settings" at bounding box center [126, 327] width 128 height 19
click at [86, 408] on link "Logout" at bounding box center [124, 420] width 249 height 47
